Goal: Information Seeking & Learning: Check status

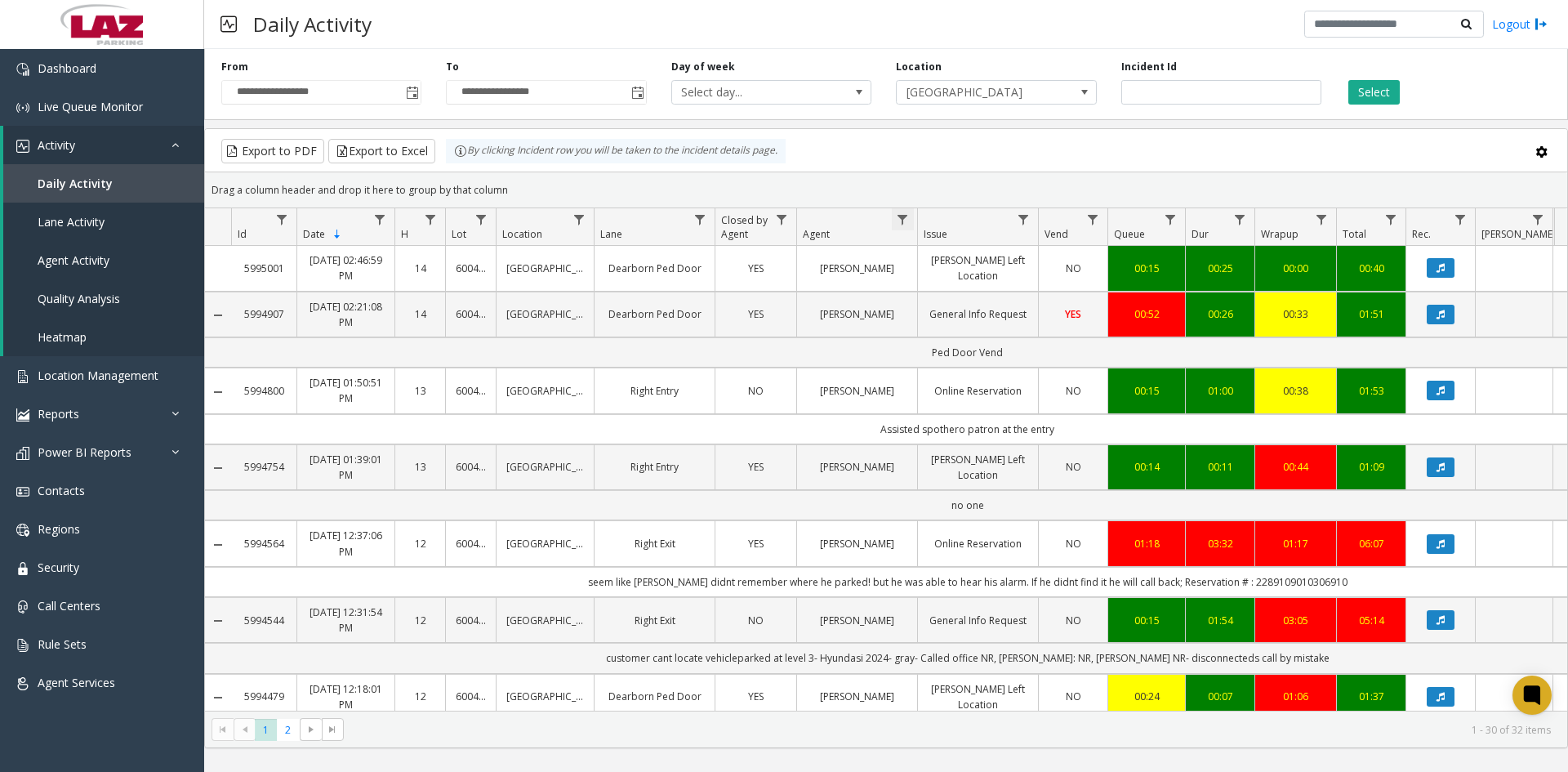
click at [906, 219] on span "Data table" at bounding box center [902, 220] width 13 height 13
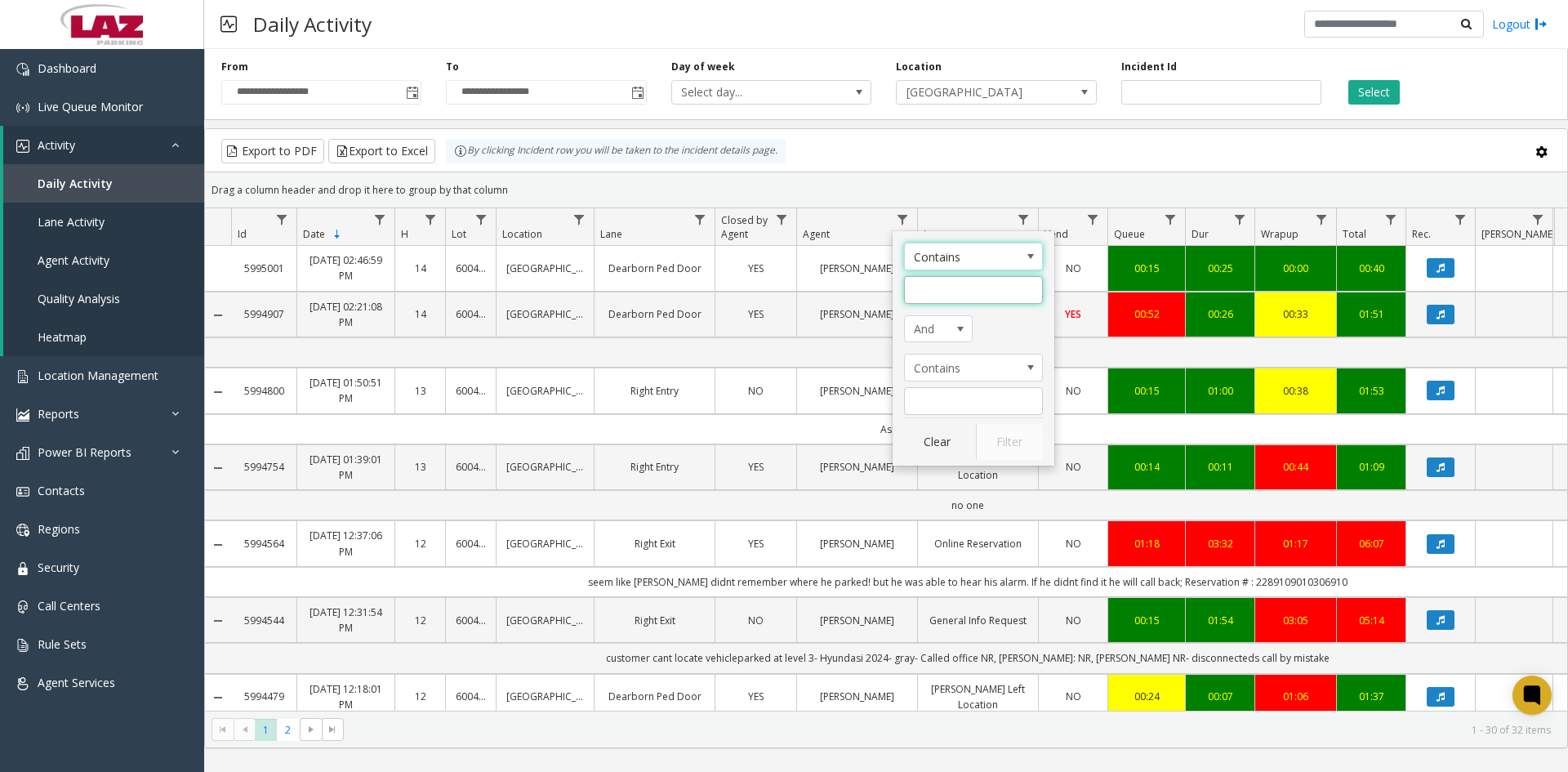
click at [923, 299] on input "Agent Filter" at bounding box center [973, 290] width 139 height 28
type input "****"
click button "Filter" at bounding box center [1010, 442] width 67 height 36
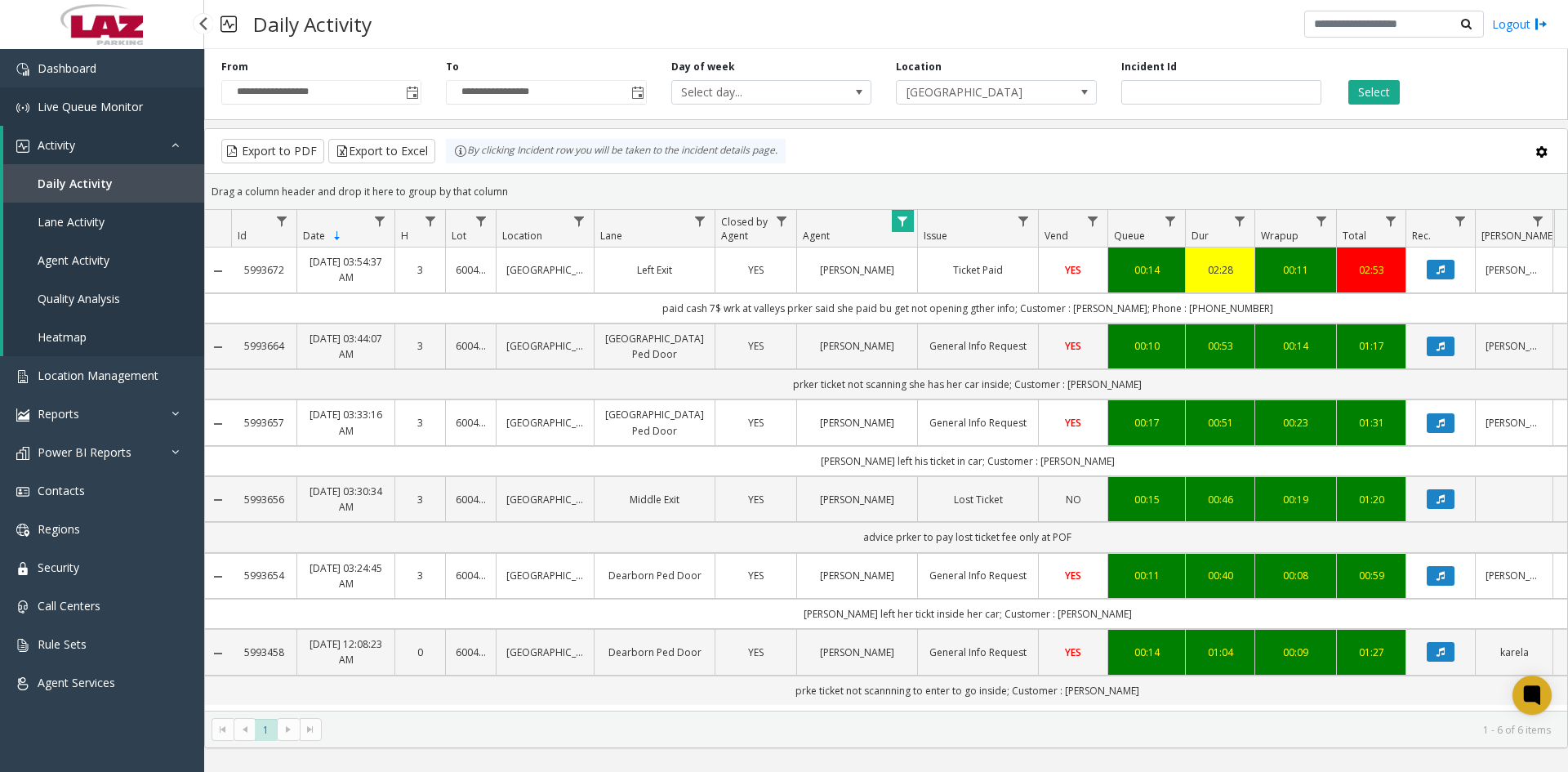
click at [103, 114] on span "Live Queue Monitor" at bounding box center [89, 106] width 105 height 16
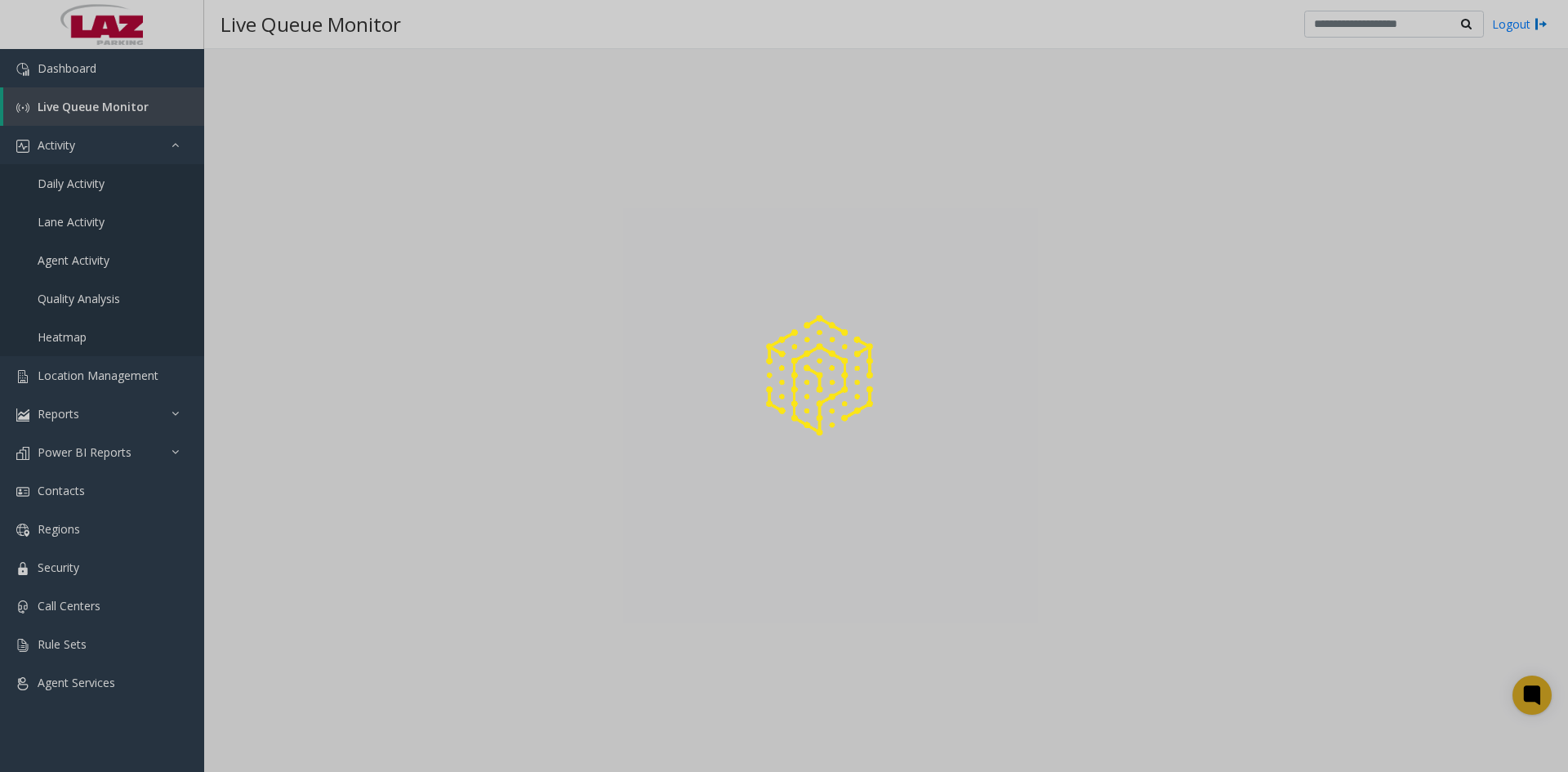
click at [104, 109] on div at bounding box center [784, 386] width 1568 height 772
click at [79, 144] on div at bounding box center [784, 386] width 1568 height 772
click at [69, 145] on div at bounding box center [784, 386] width 1568 height 772
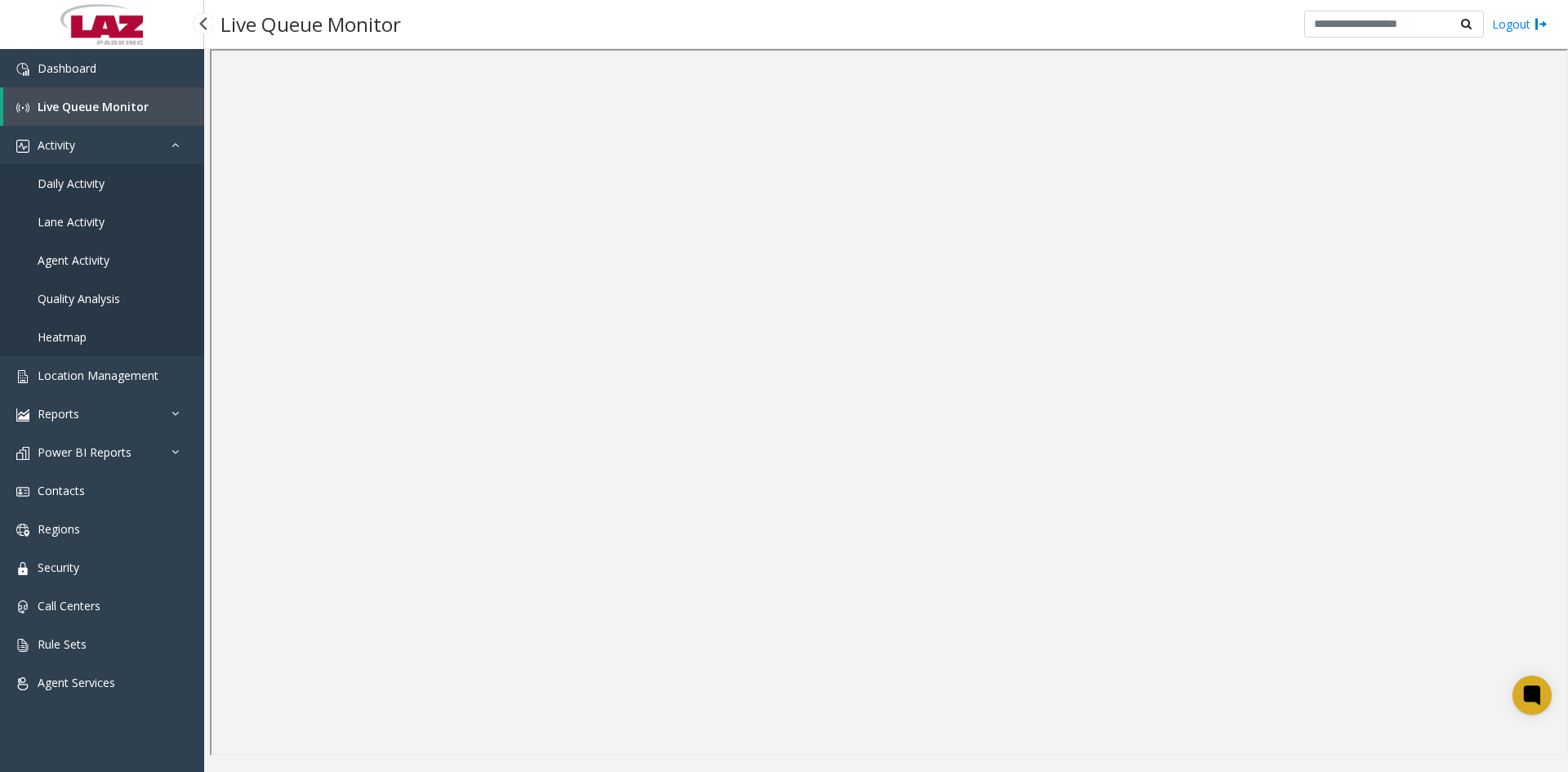
click at [72, 188] on span "Daily Activity" at bounding box center [71, 183] width 67 height 16
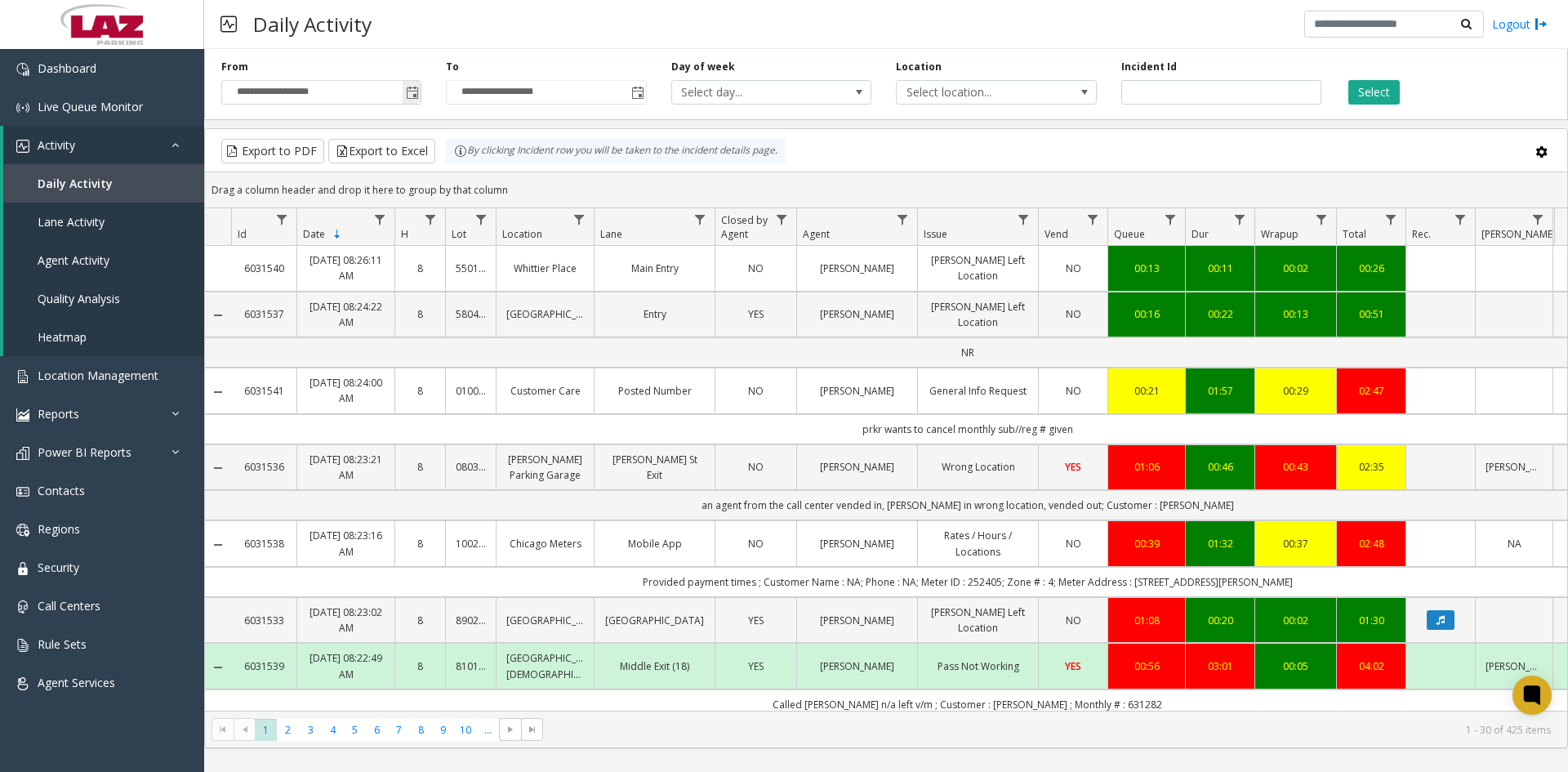
click at [417, 95] on span "Toggle popup" at bounding box center [412, 93] width 13 height 13
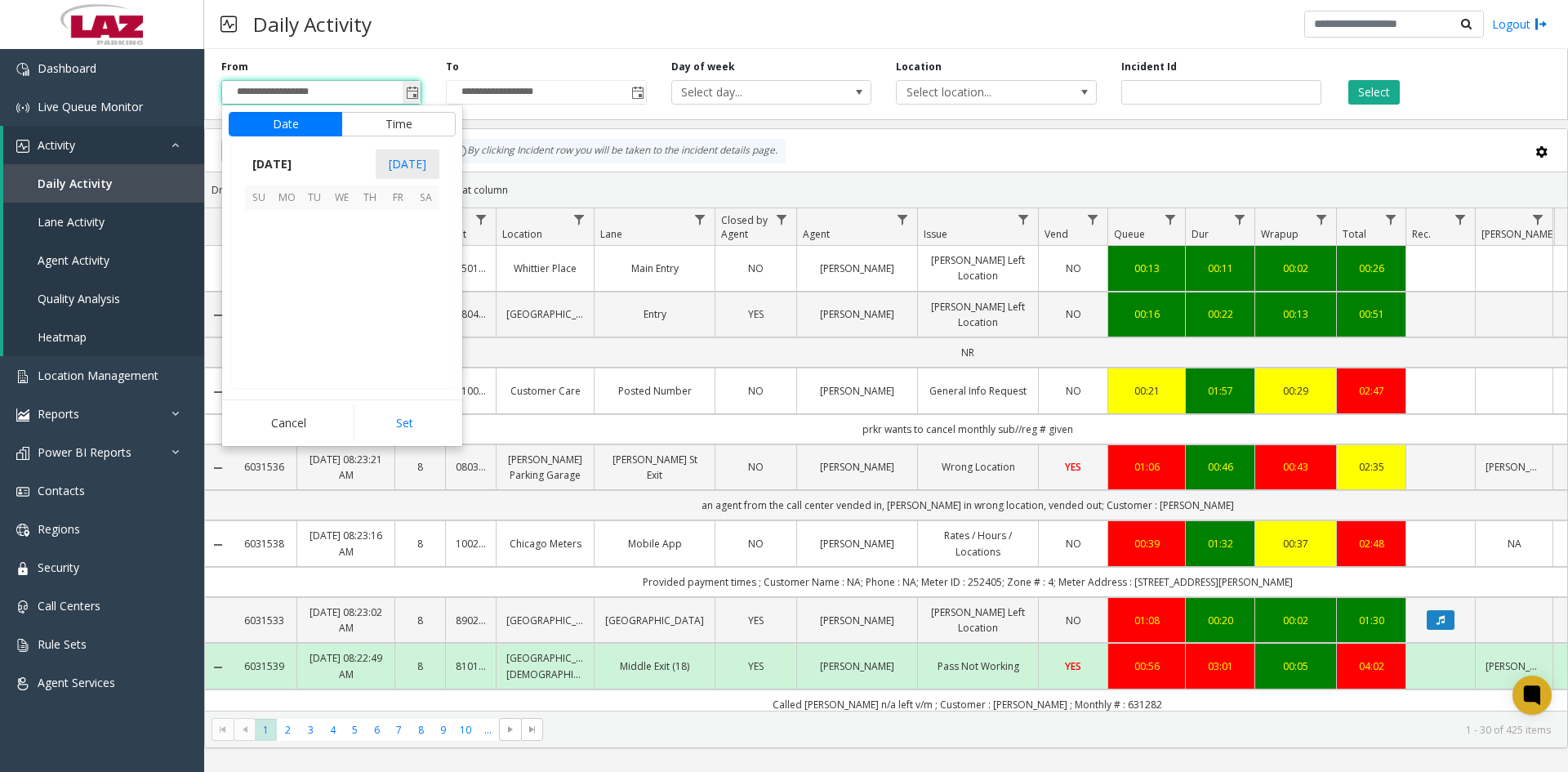
scroll to position [293002, 0]
click at [258, 282] on span "10" at bounding box center [259, 280] width 28 height 28
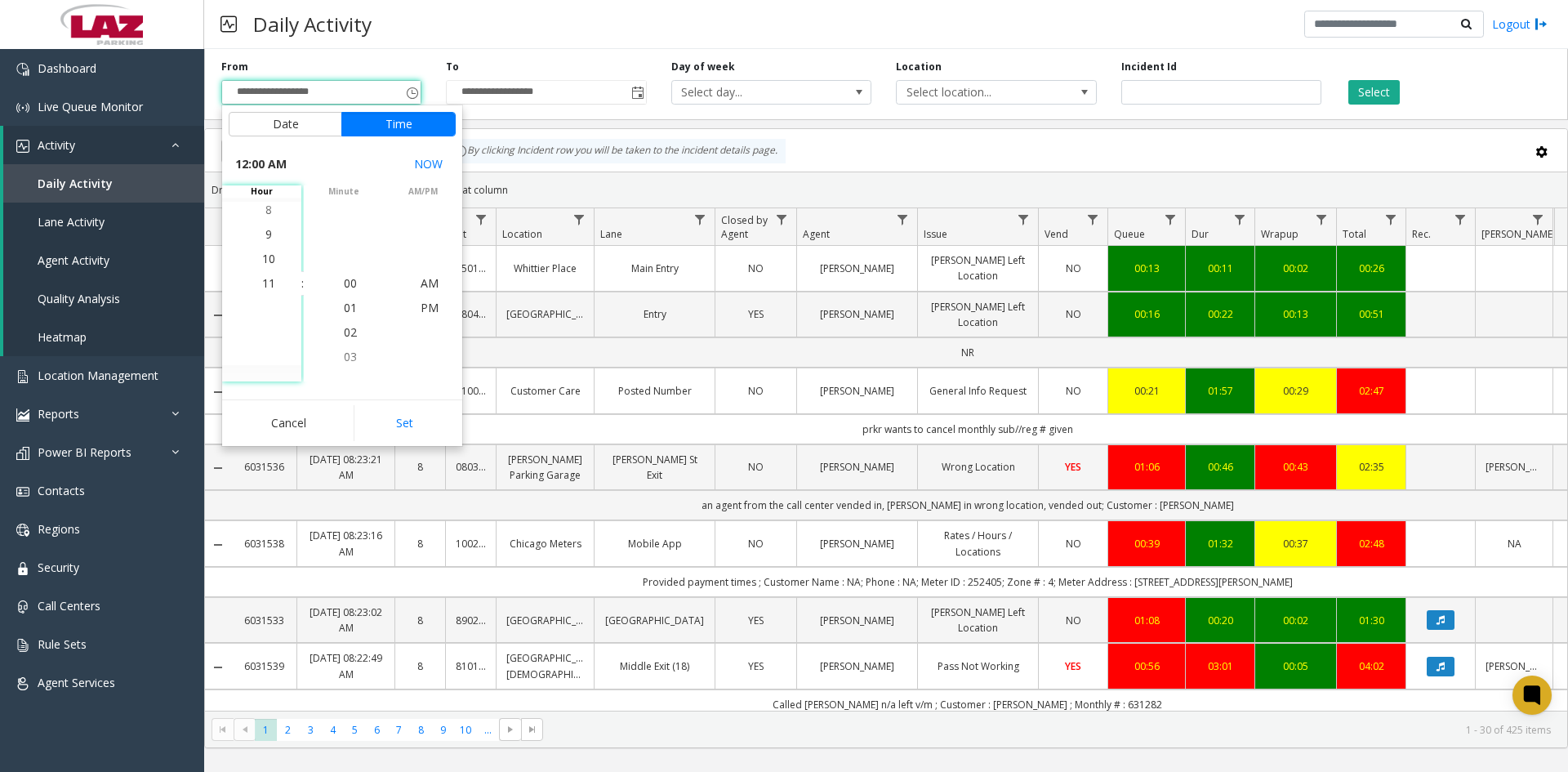
scroll to position [24, 0]
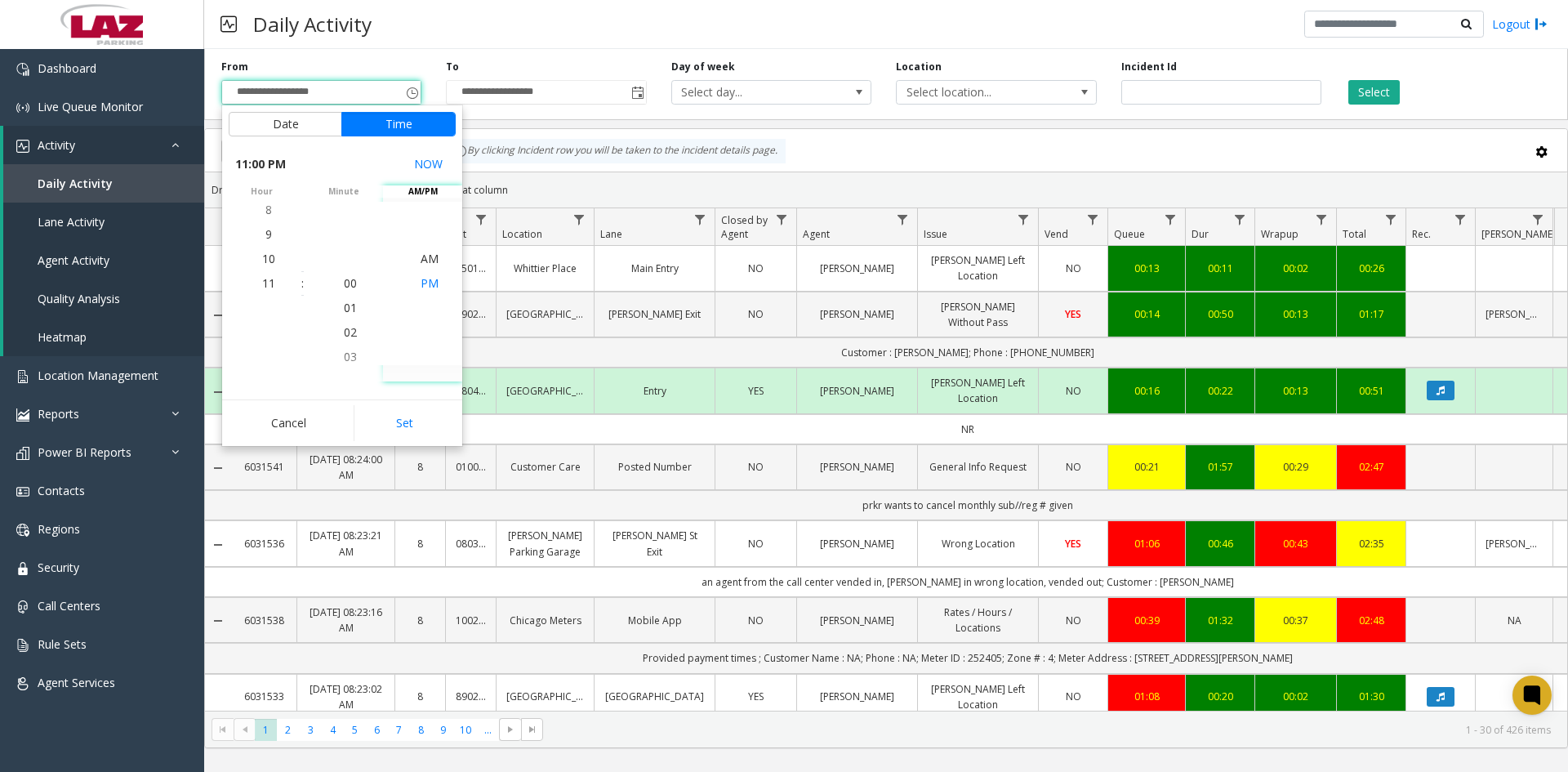
click at [420, 281] on span "PM" at bounding box center [429, 283] width 18 height 16
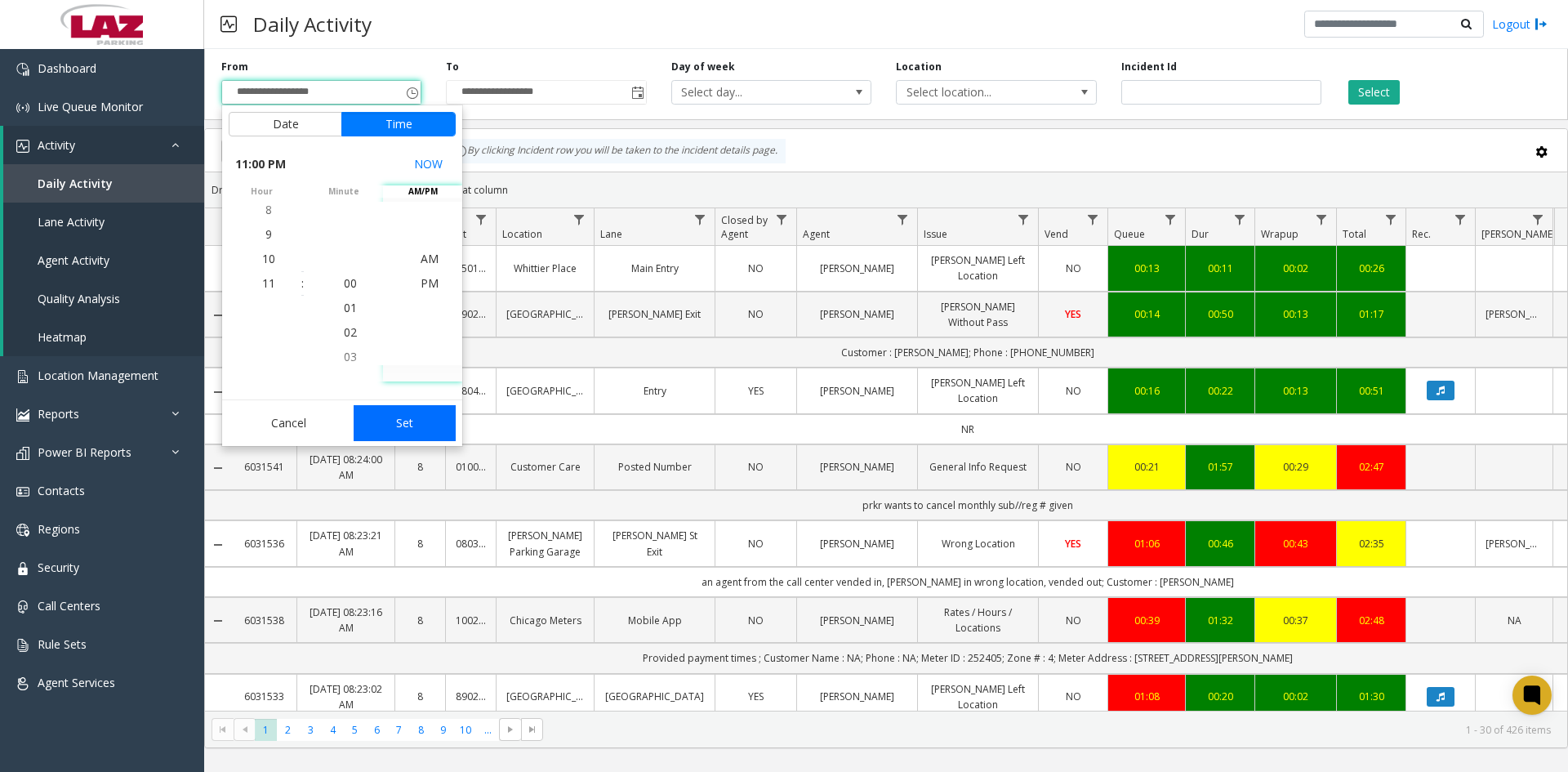
click at [396, 433] on button "Set" at bounding box center [405, 423] width 103 height 36
type input "**********"
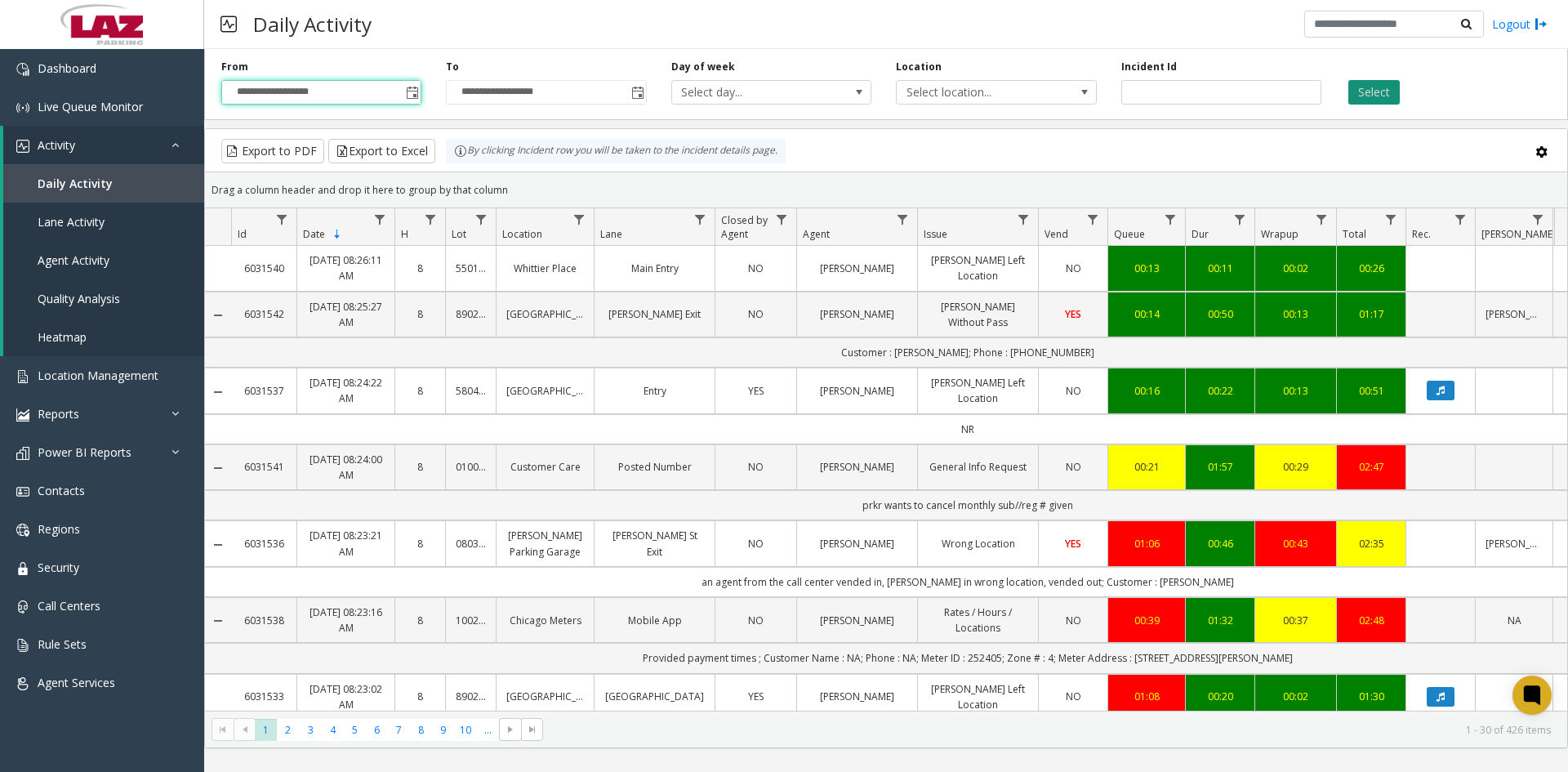
click at [1380, 98] on button "Select" at bounding box center [1374, 92] width 51 height 24
click at [905, 225] on span "Data table" at bounding box center [902, 220] width 13 height 13
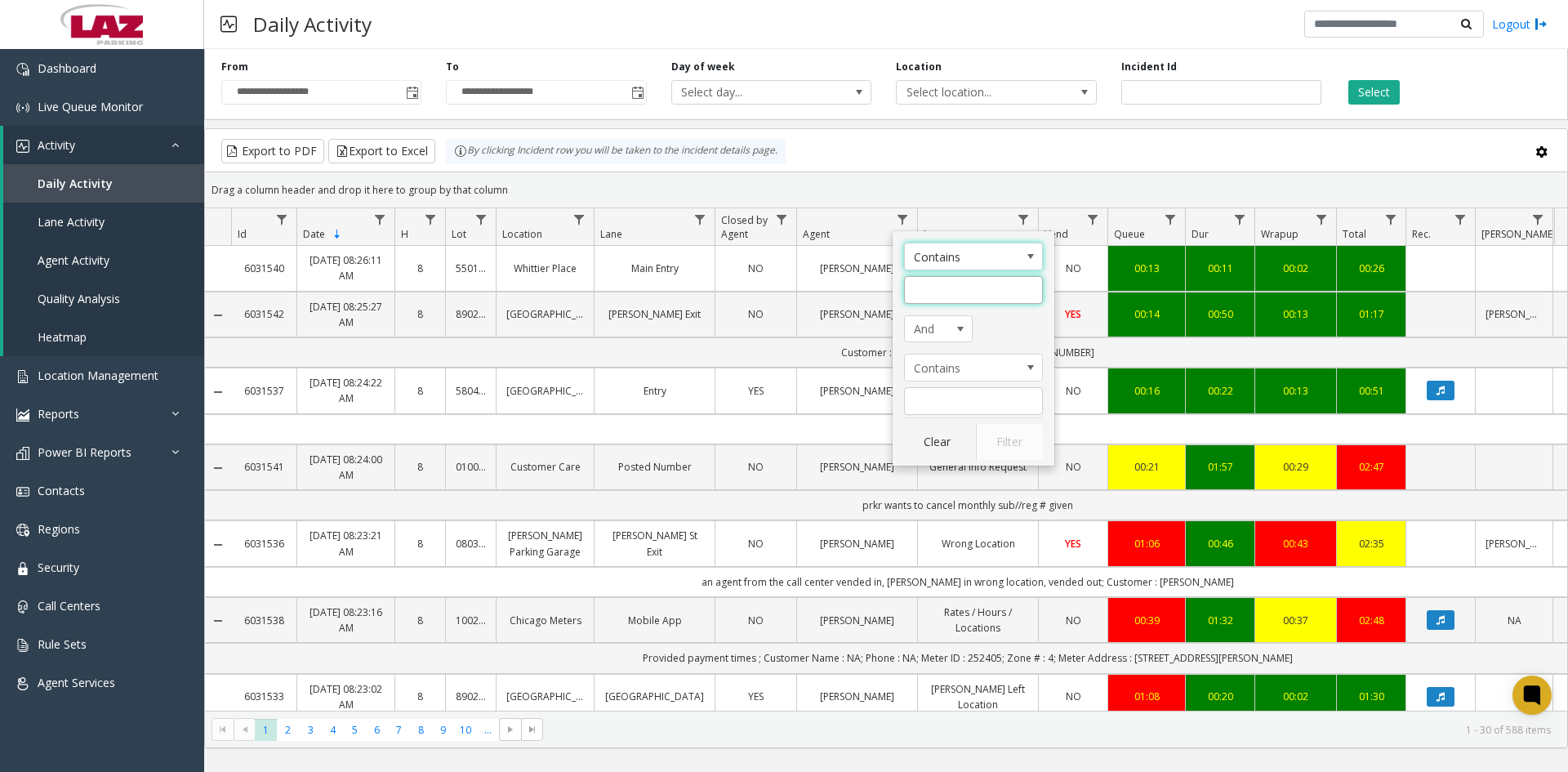
click at [935, 294] on input "Agent Filter" at bounding box center [973, 290] width 139 height 28
type input "****"
click at [1003, 440] on button "Filter" at bounding box center [1010, 442] width 67 height 36
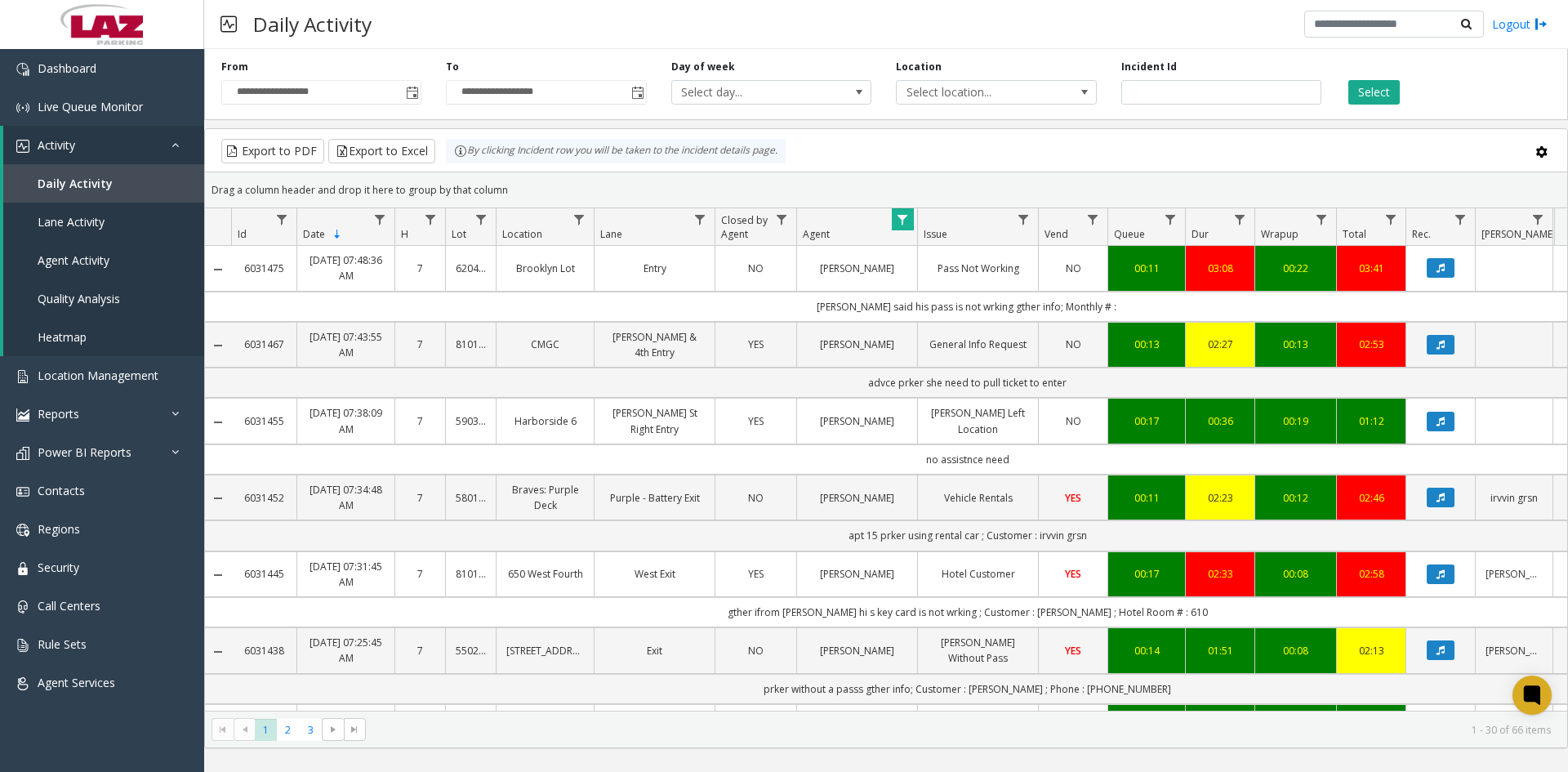
click at [1381, 90] on button "Select" at bounding box center [1374, 92] width 51 height 24
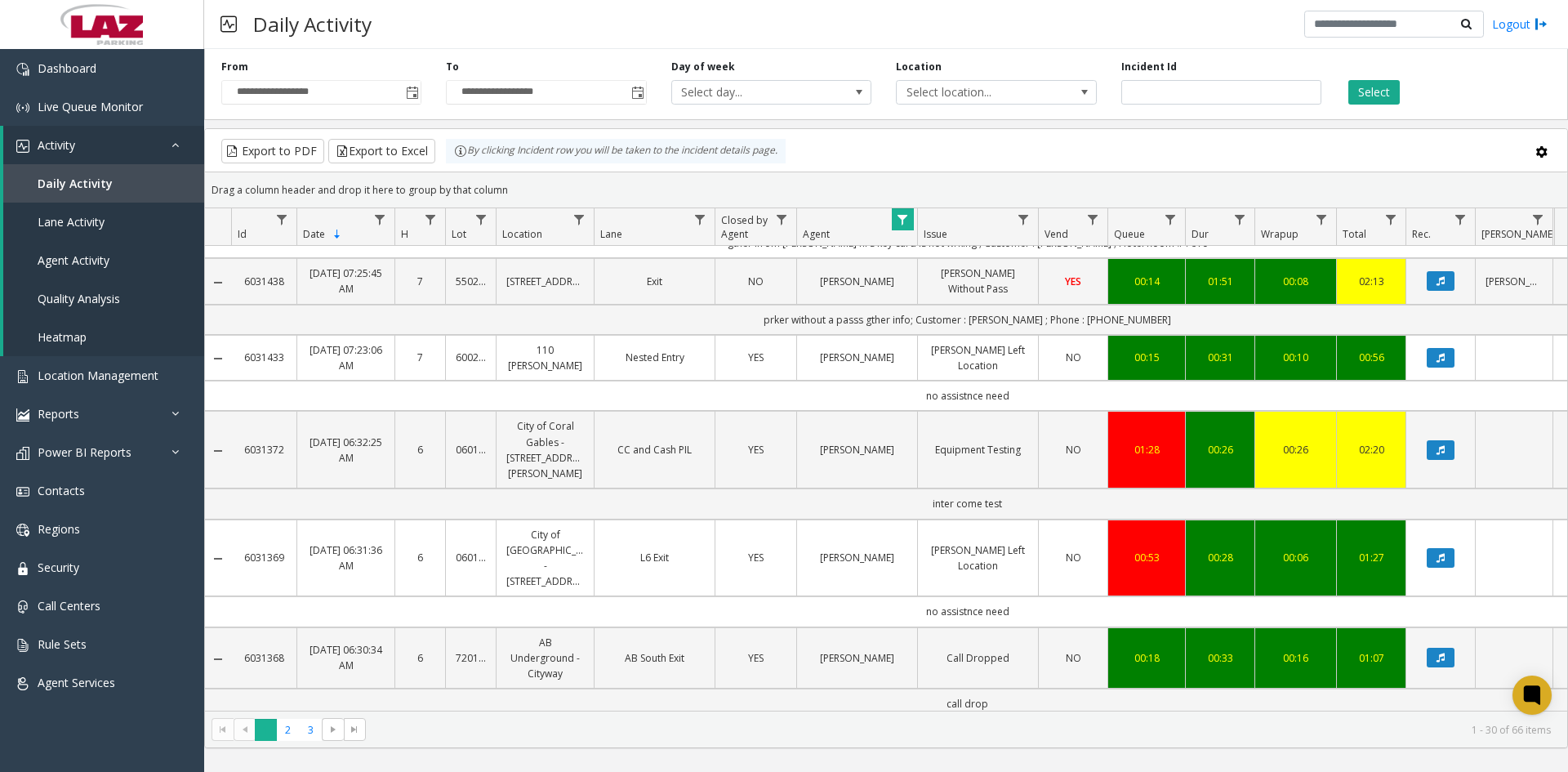
scroll to position [572, 0]
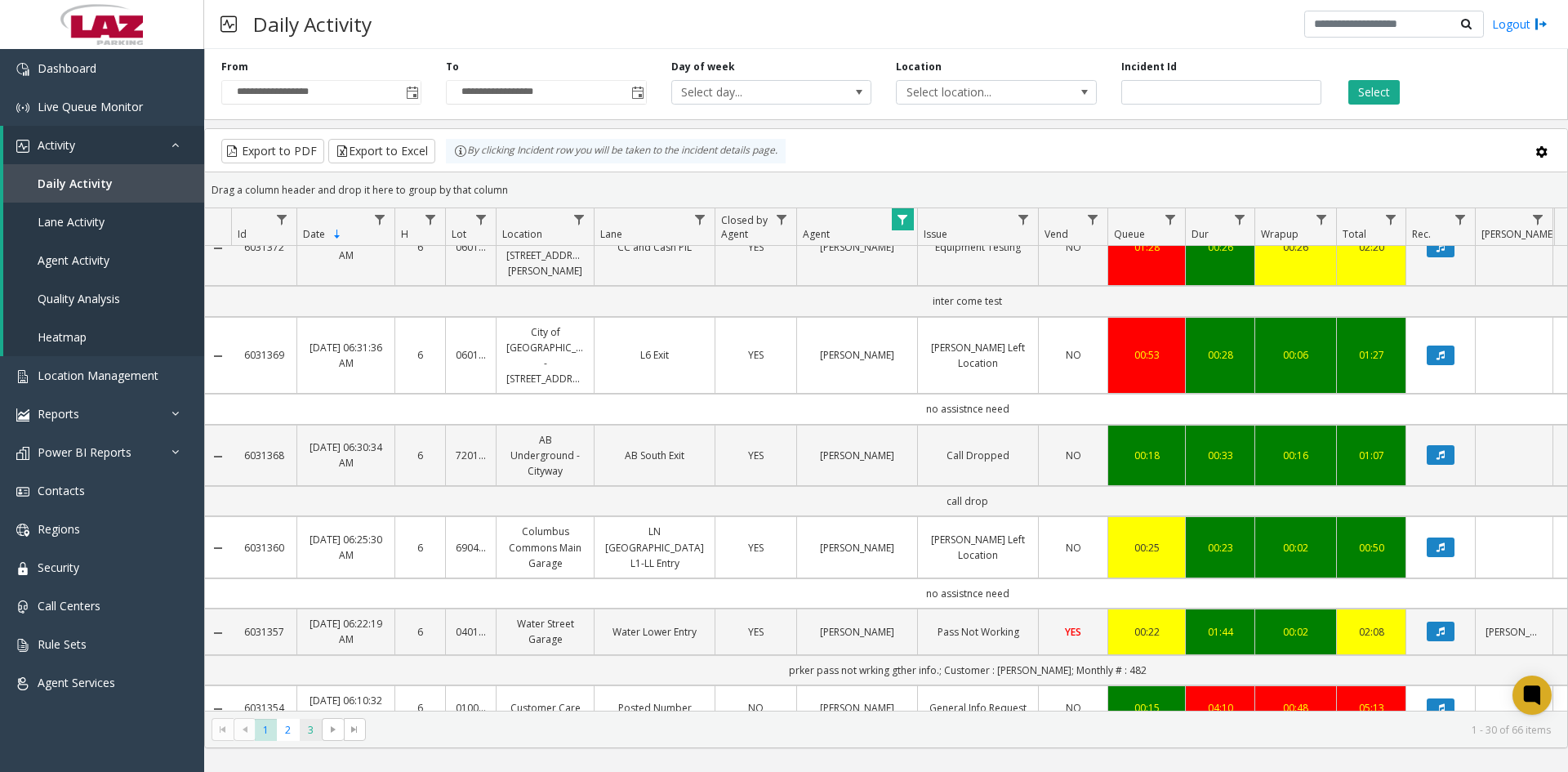
click at [305, 735] on span "3" at bounding box center [311, 730] width 22 height 22
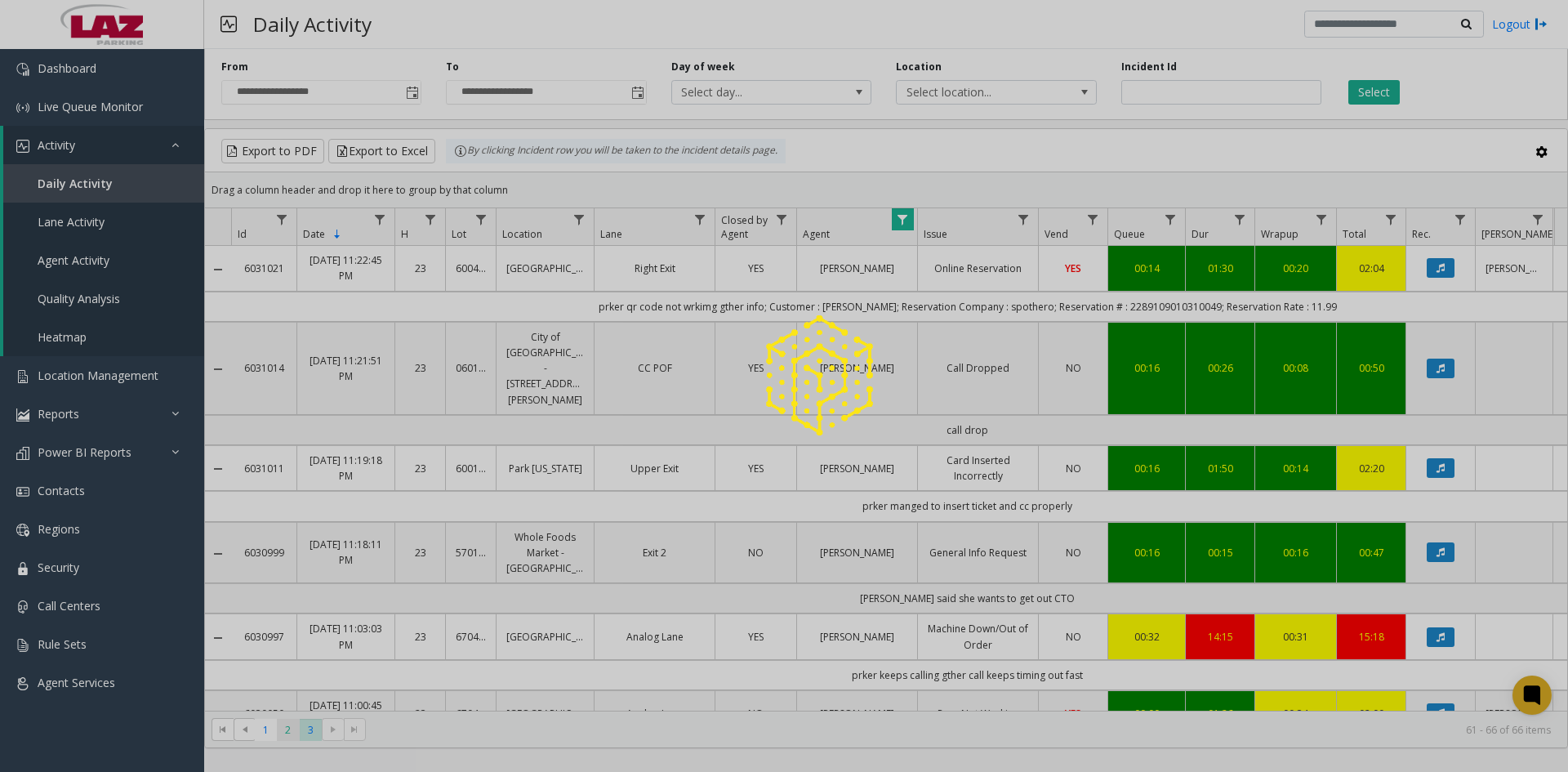
click at [286, 732] on div at bounding box center [784, 386] width 1568 height 772
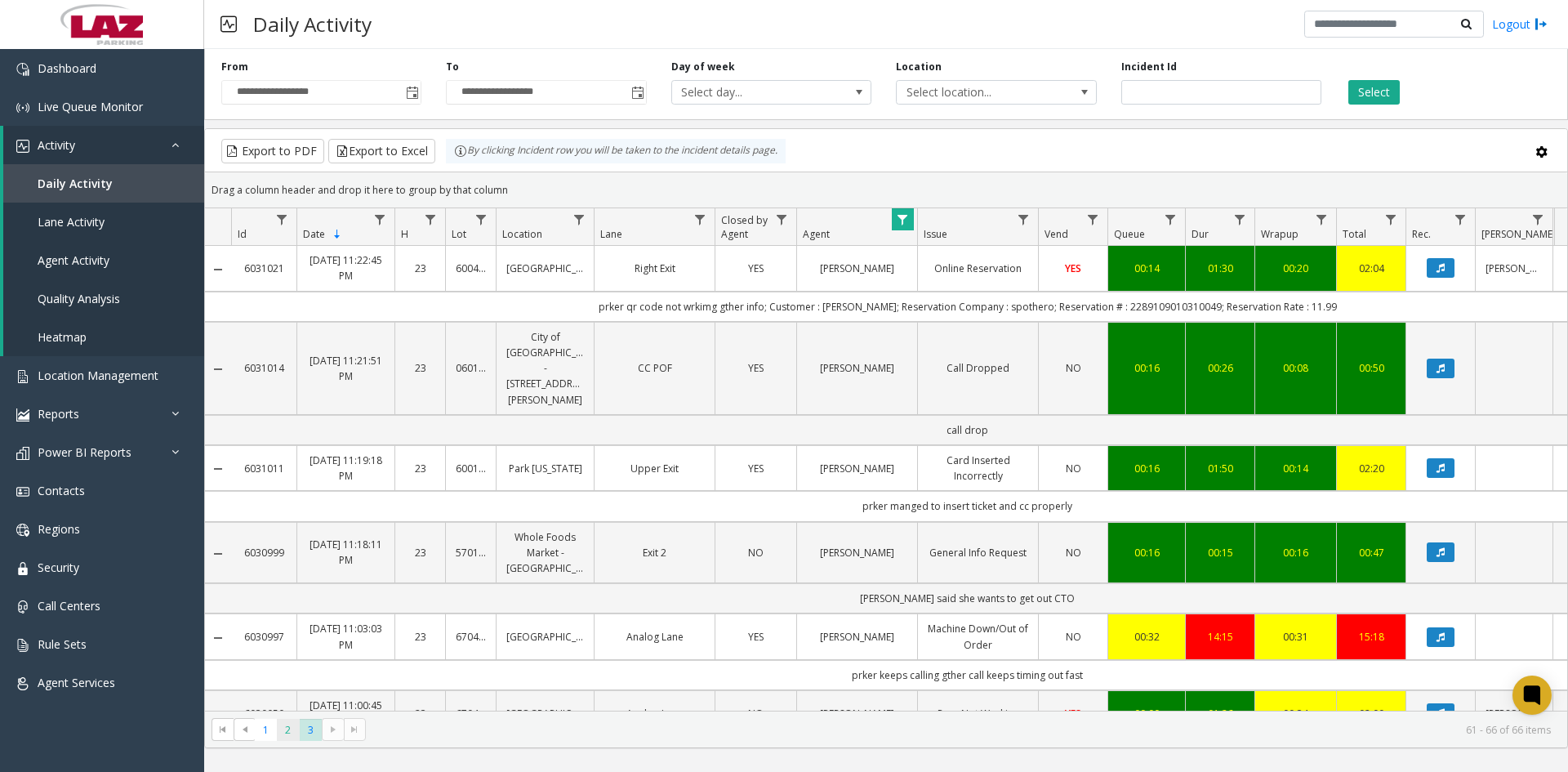
click at [285, 730] on span "2" at bounding box center [288, 730] width 22 height 22
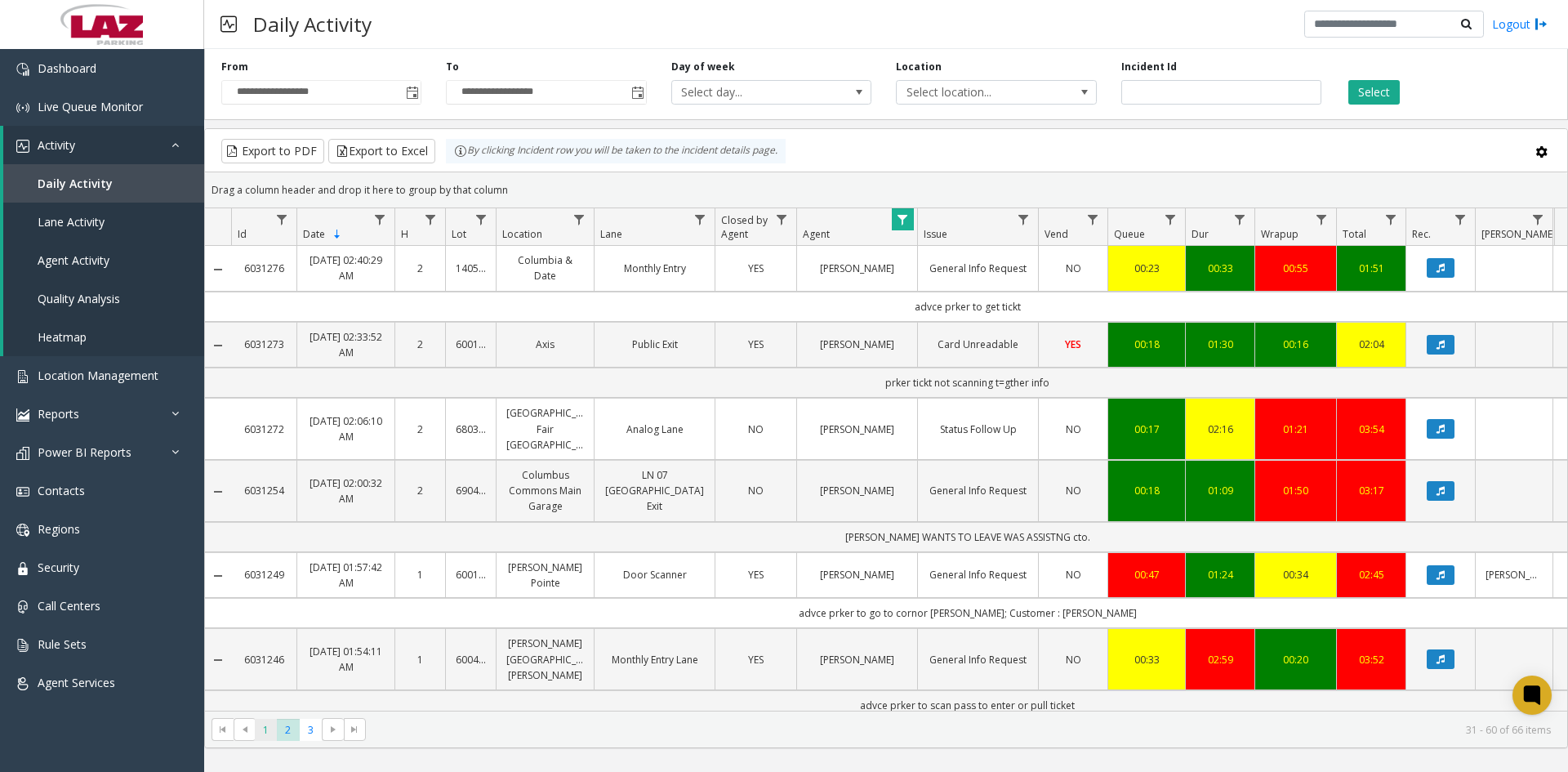
click at [268, 733] on span "1" at bounding box center [266, 730] width 22 height 22
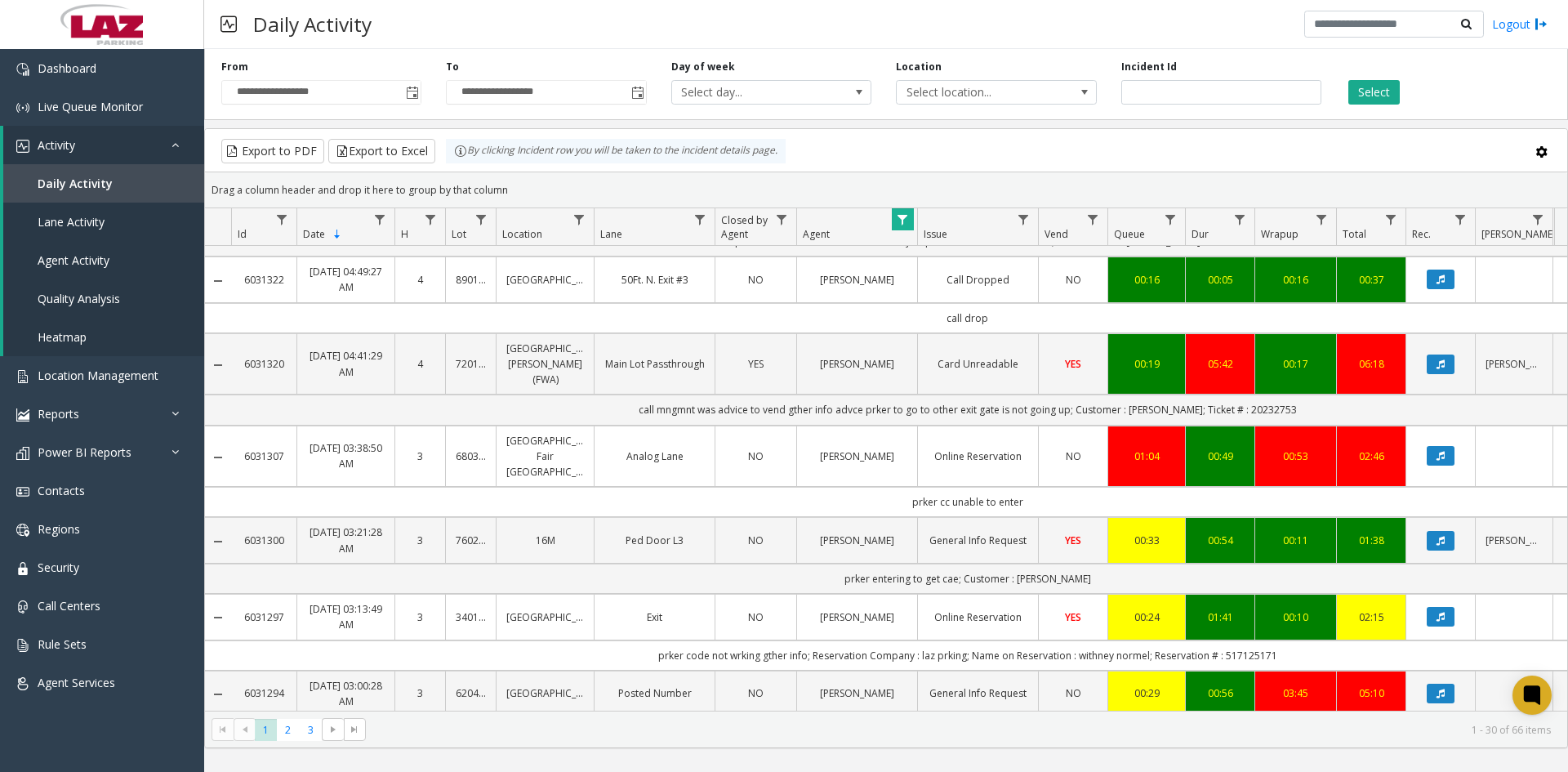
scroll to position [1798, 0]
click at [408, 93] on span "Toggle popup" at bounding box center [412, 93] width 13 height 13
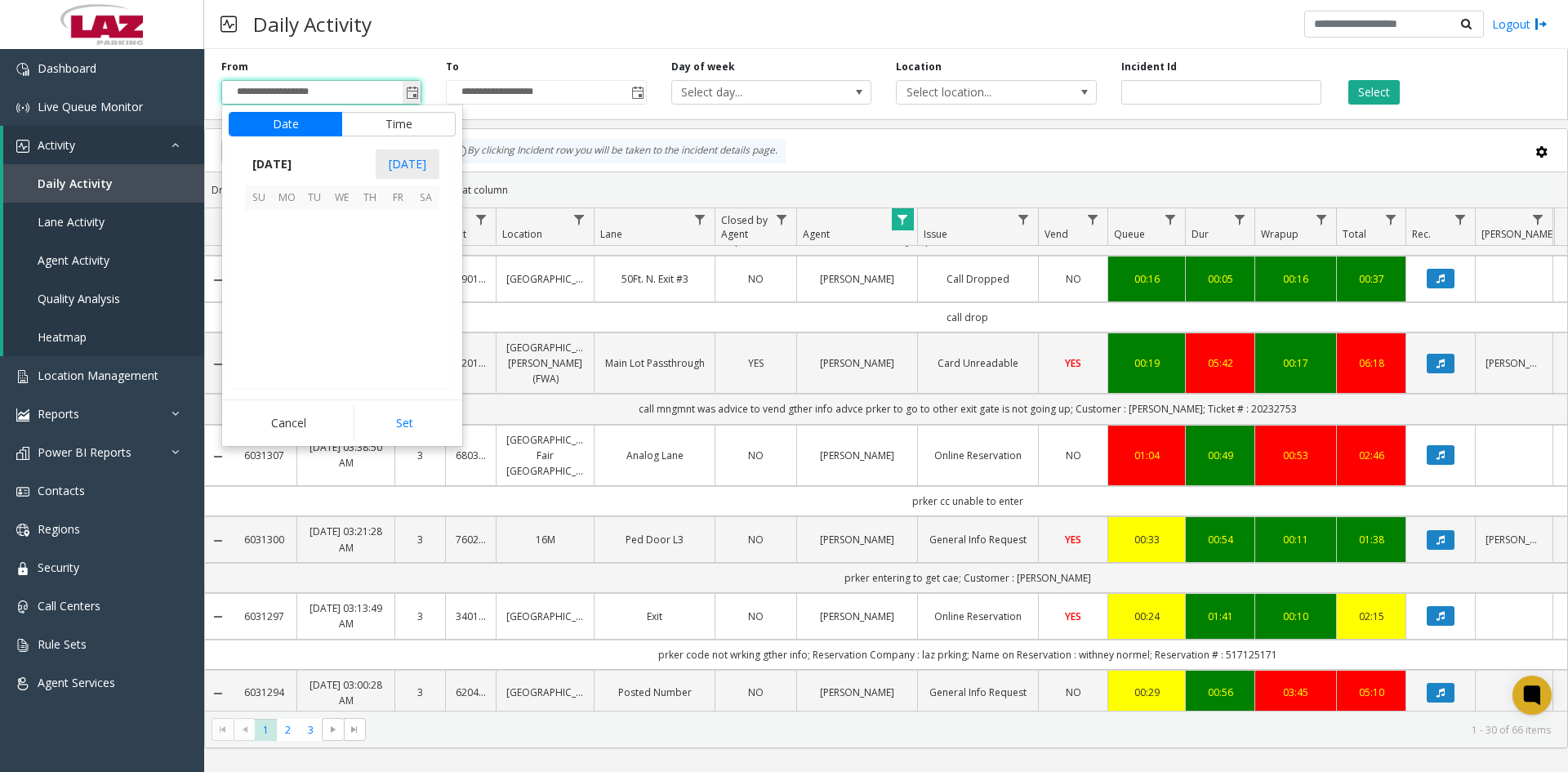
scroll to position [24, 0]
click at [287, 279] on span "11" at bounding box center [287, 280] width 28 height 28
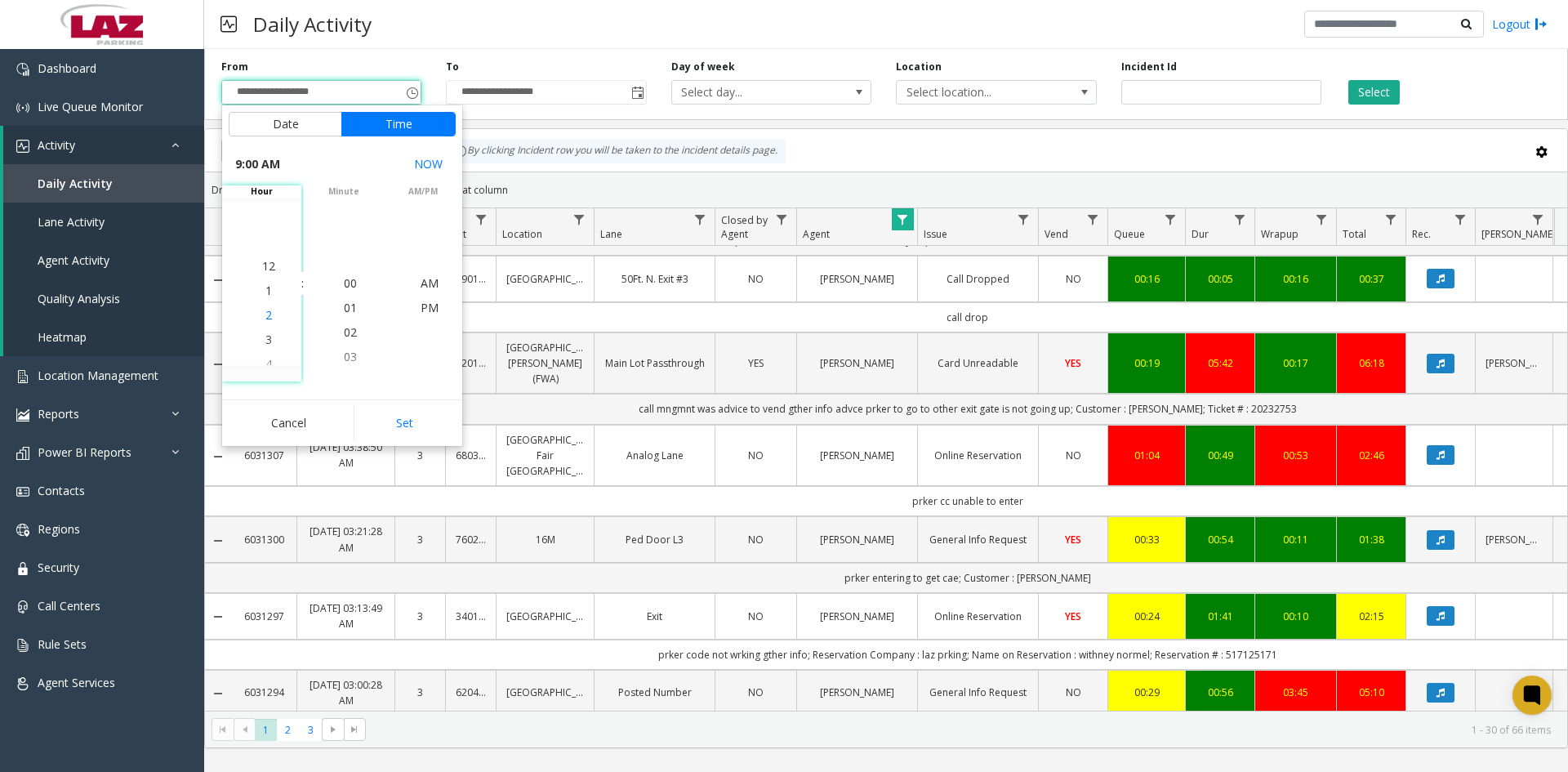
scroll to position [0, 0]
click at [268, 258] on li "3" at bounding box center [268, 259] width 57 height 24
click at [344, 310] on span "38" at bounding box center [351, 307] width 13 height 16
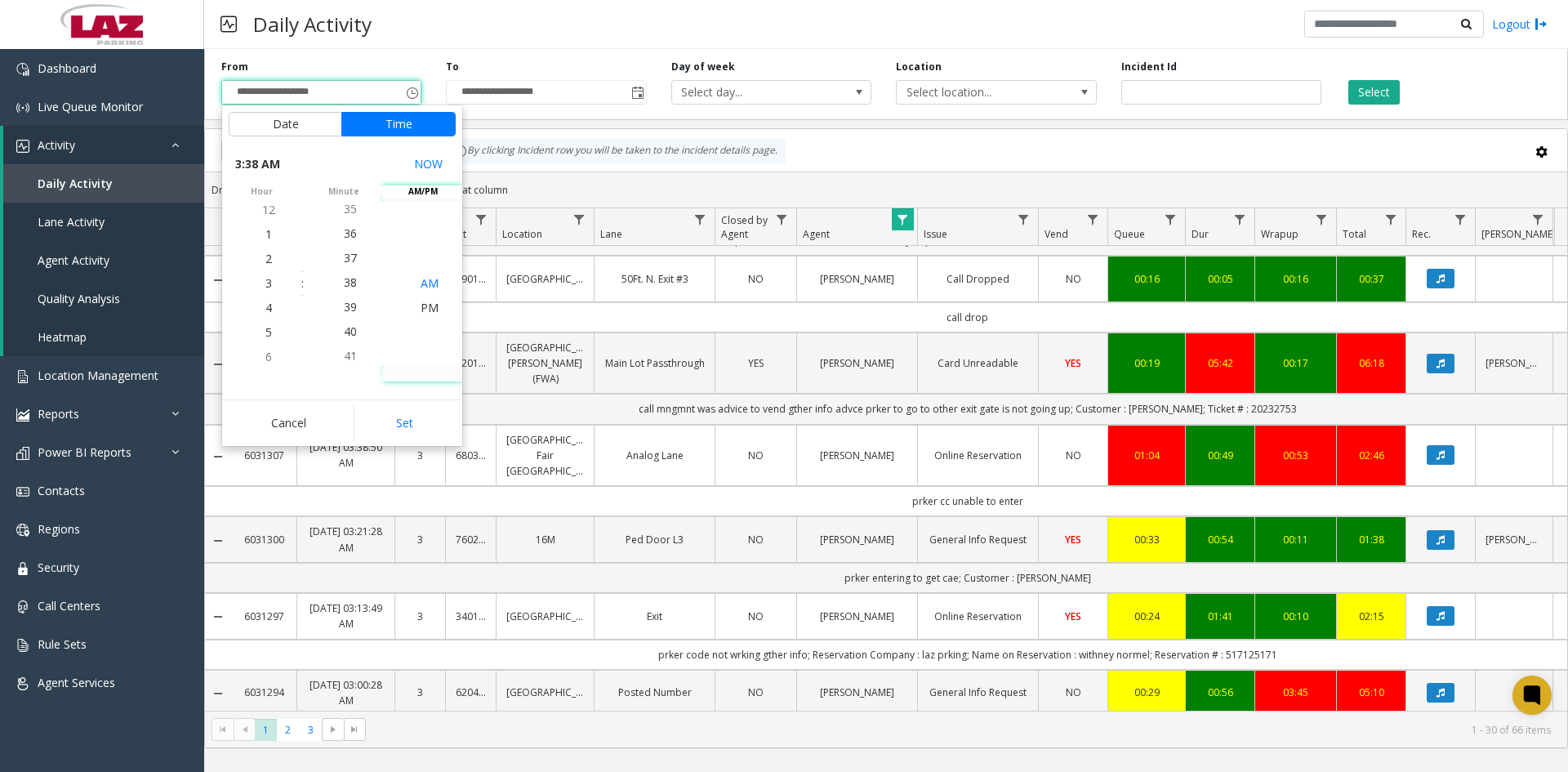
click at [422, 285] on span "AM" at bounding box center [429, 283] width 18 height 16
click at [410, 420] on button "Set" at bounding box center [405, 423] width 103 height 36
type input "**********"
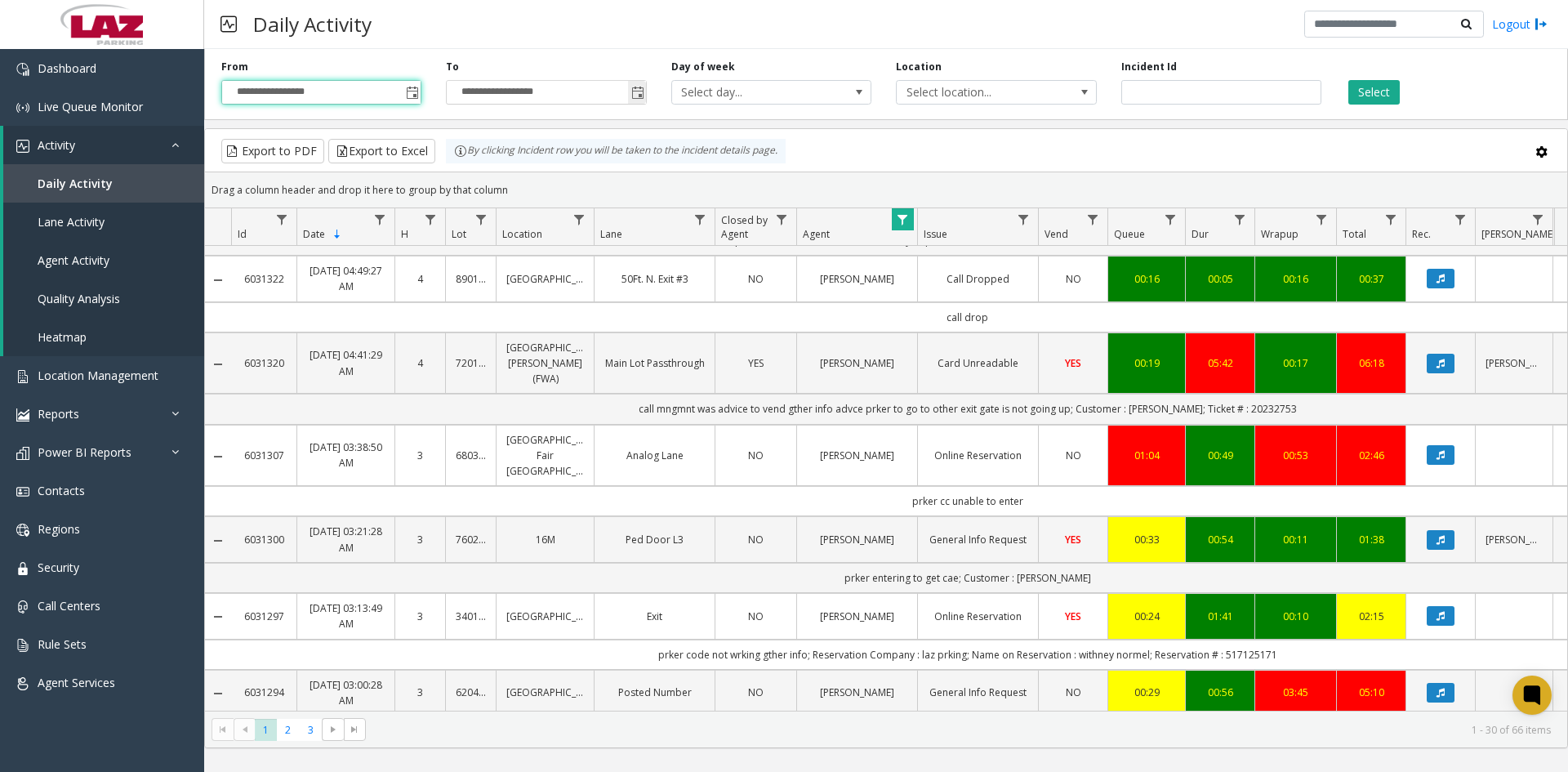
click at [640, 91] on span "Toggle popup" at bounding box center [638, 93] width 13 height 13
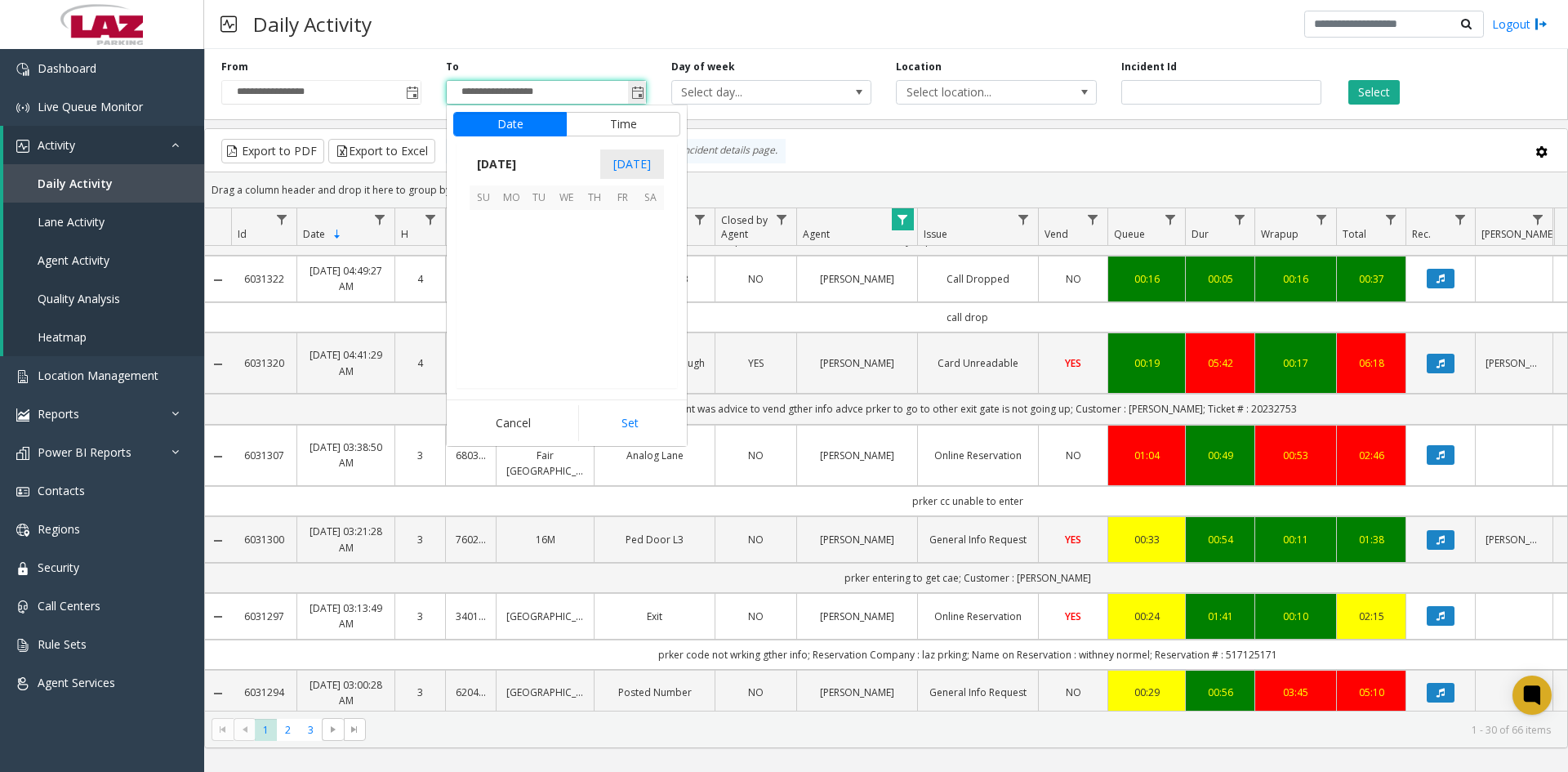
scroll to position [24, 0]
click at [511, 276] on span "11" at bounding box center [512, 280] width 28 height 28
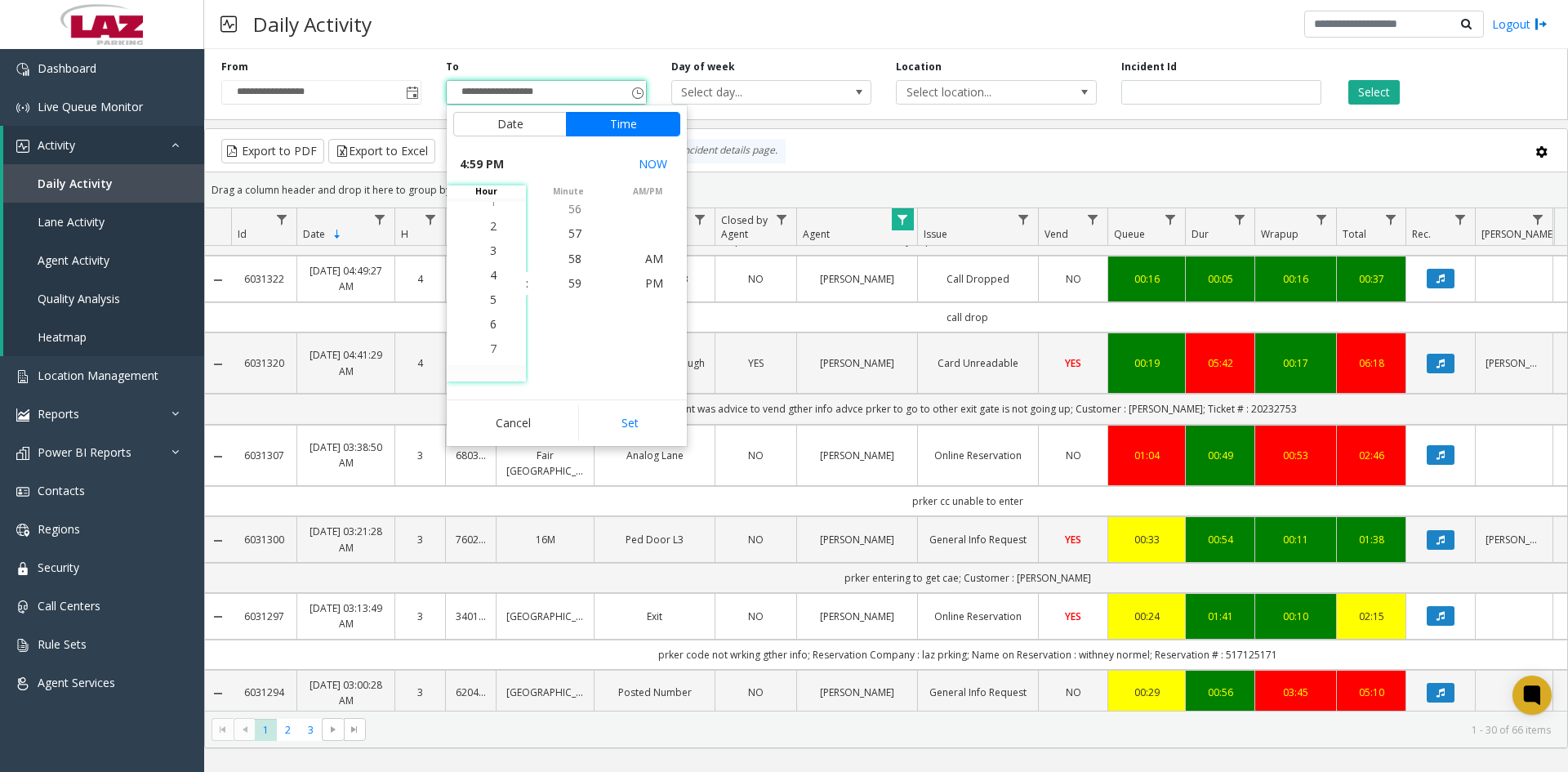
scroll to position [393, 0]
click at [490, 286] on span "4" at bounding box center [493, 283] width 7 height 16
click at [573, 258] on span "41" at bounding box center [575, 257] width 13 height 16
click at [649, 261] on span "AM" at bounding box center [653, 258] width 18 height 16
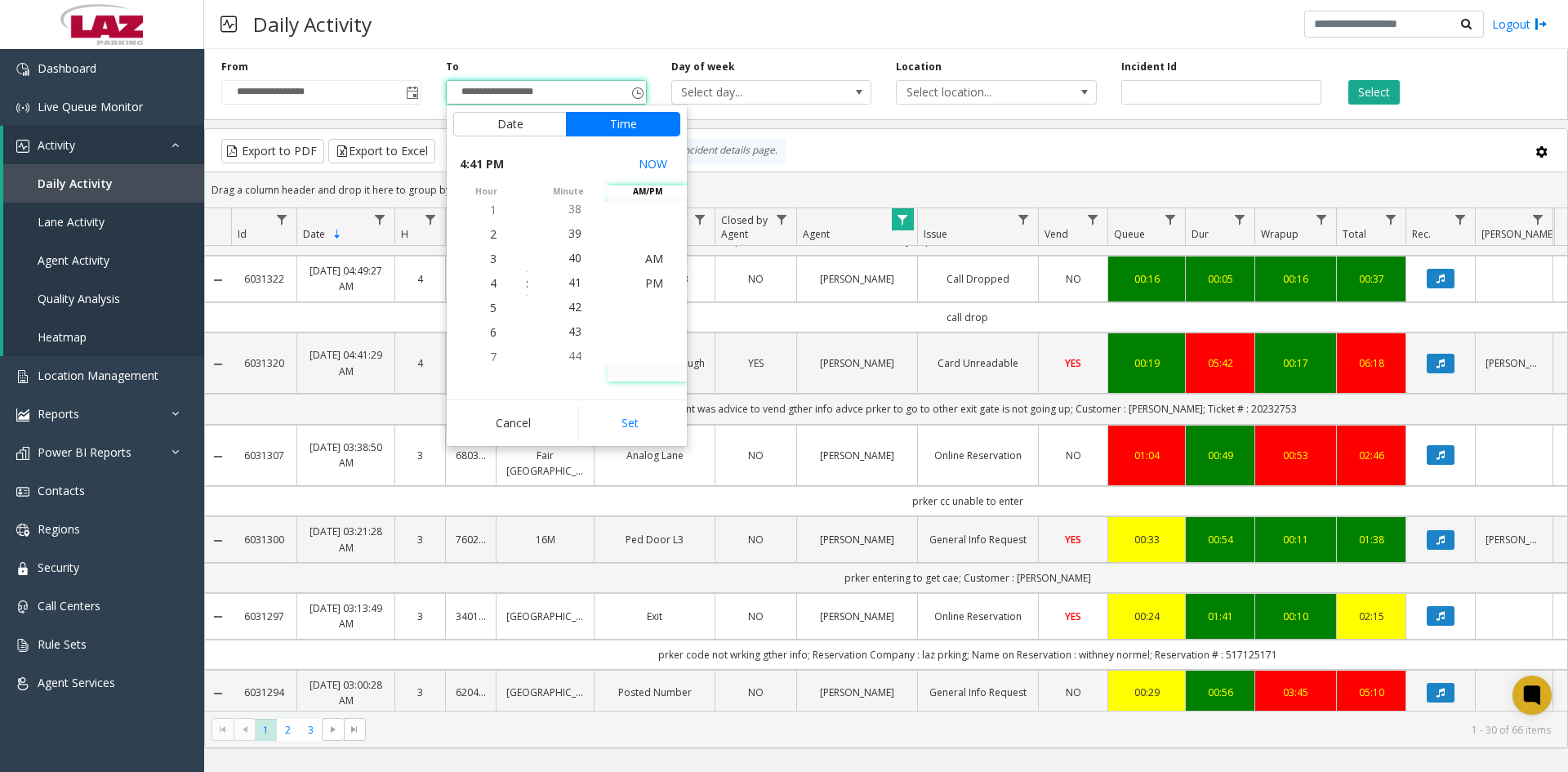
scroll to position [0, 0]
click at [633, 415] on button "Set" at bounding box center [629, 423] width 103 height 36
type input "**********"
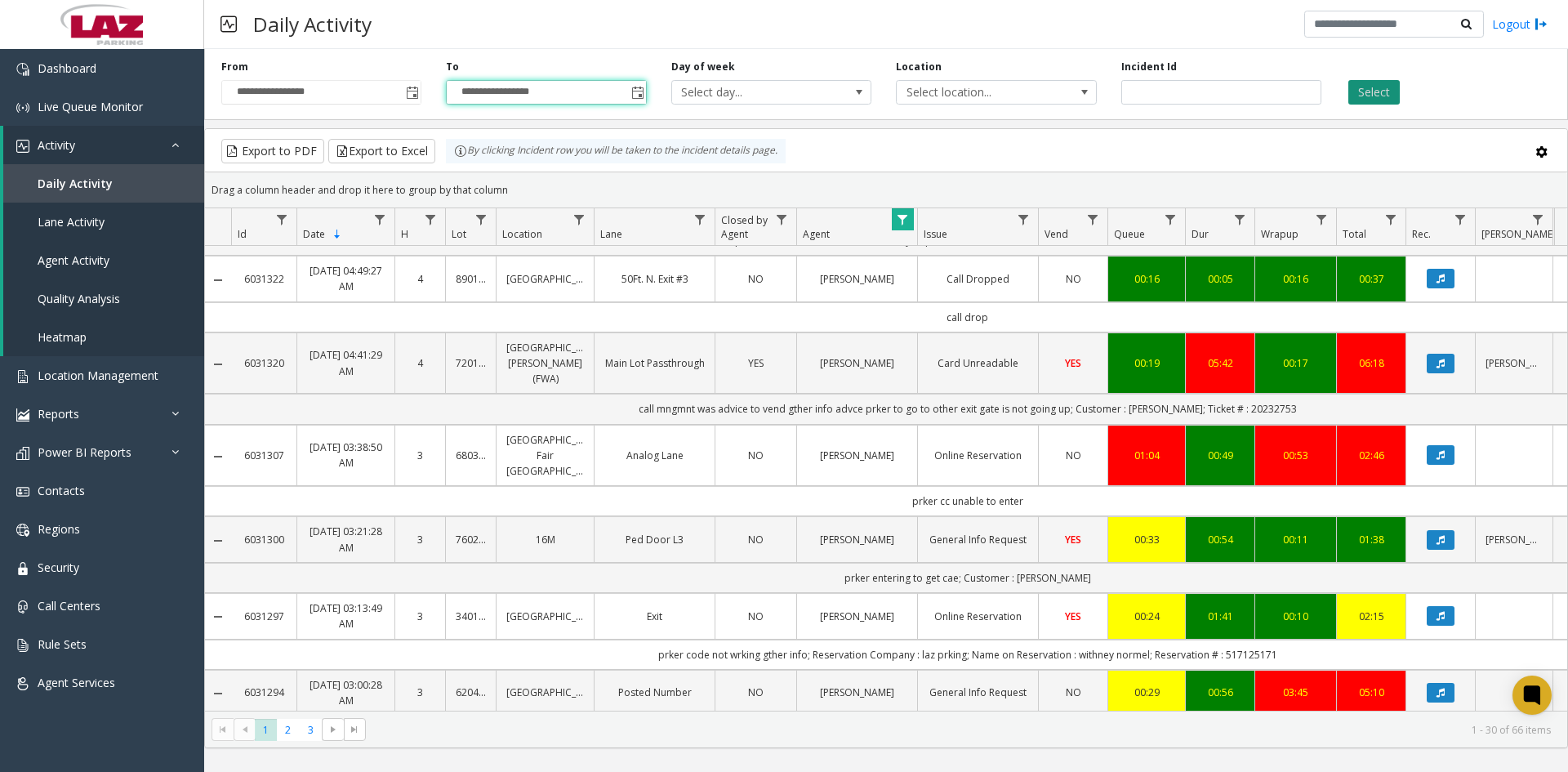
click at [1382, 90] on button "Select" at bounding box center [1374, 92] width 51 height 24
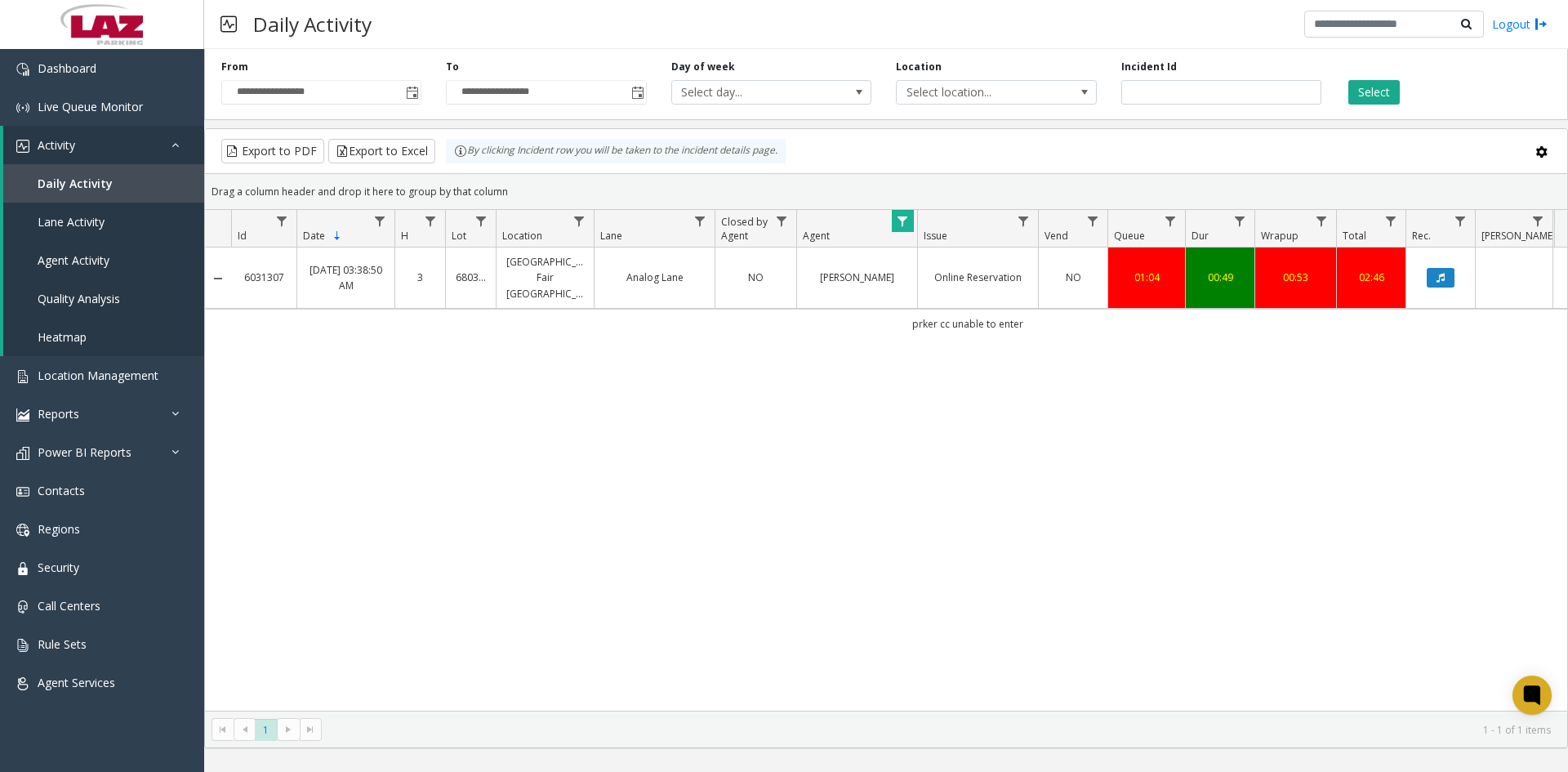
click at [903, 219] on span "Data table" at bounding box center [902, 221] width 13 height 13
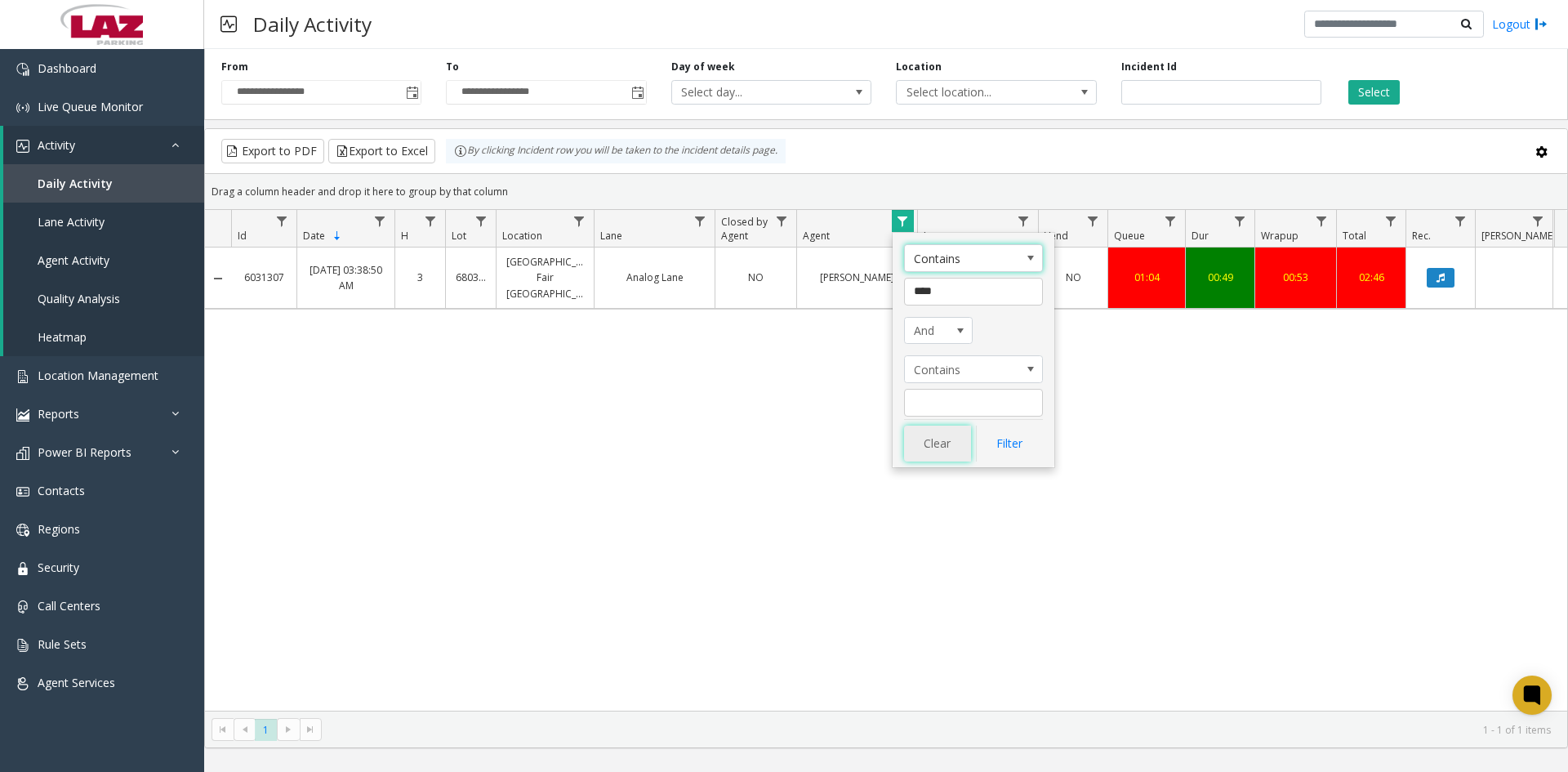
click at [937, 437] on button "Clear" at bounding box center [938, 443] width 67 height 36
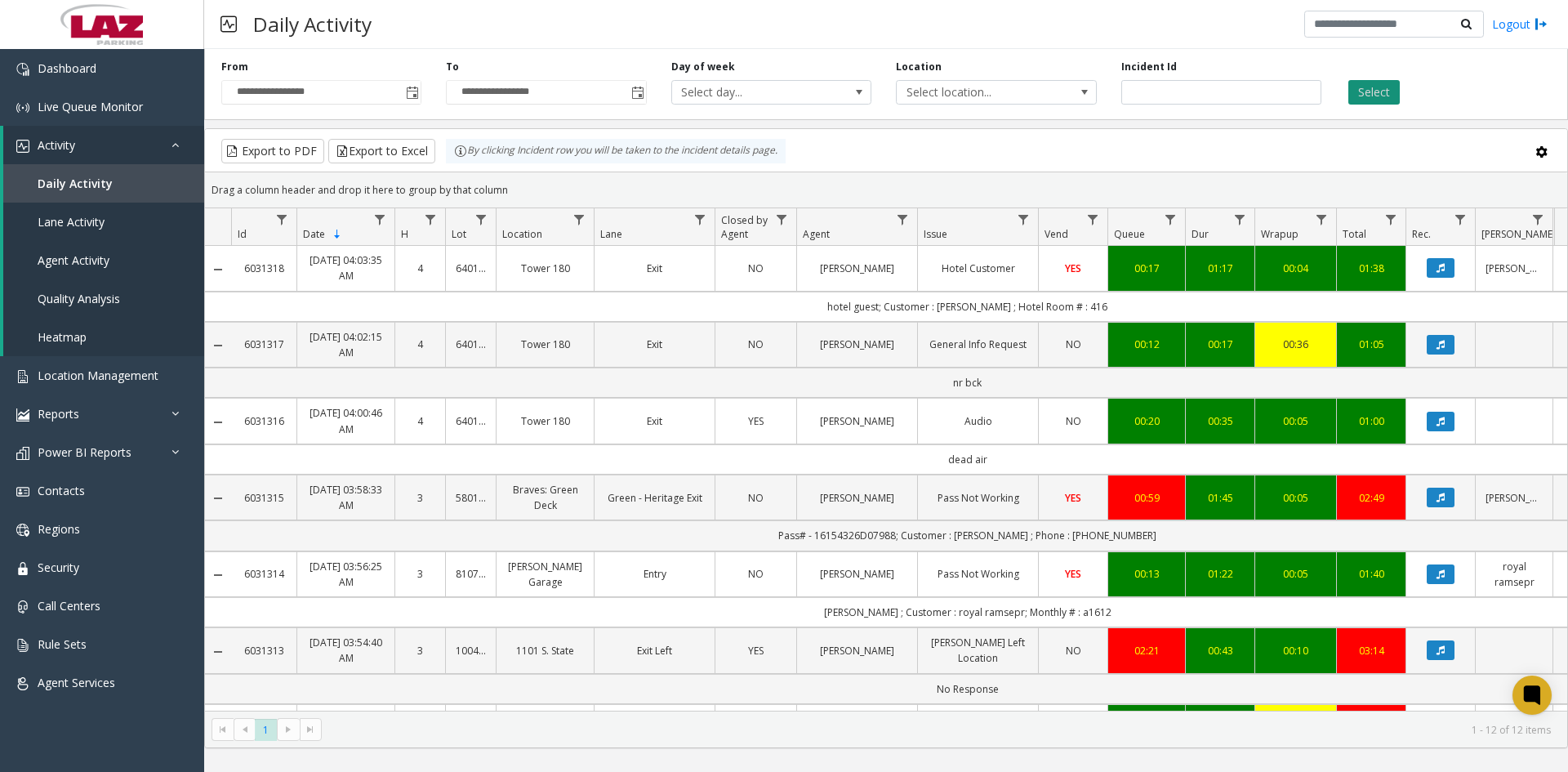
click at [1385, 94] on button "Select" at bounding box center [1374, 92] width 51 height 24
